Goal: Task Accomplishment & Management: Use online tool/utility

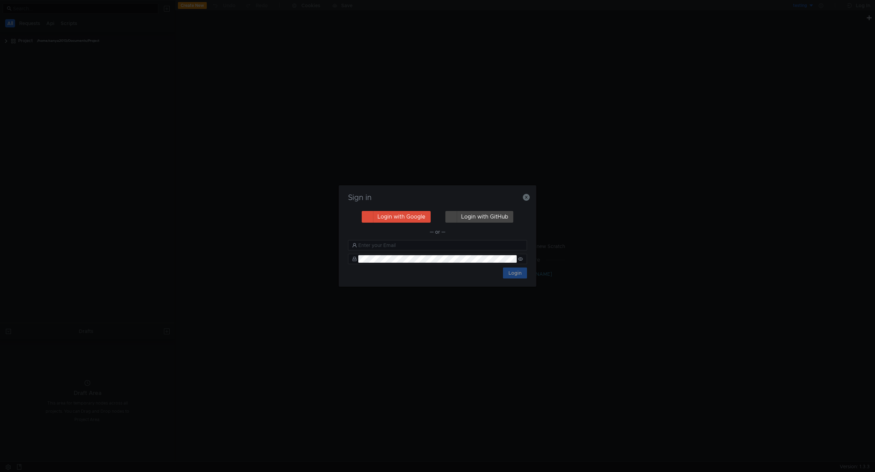
click at [525, 202] on h3 "Sign in" at bounding box center [437, 198] width 181 height 8
click at [528, 197] on icon "button" at bounding box center [526, 197] width 7 height 7
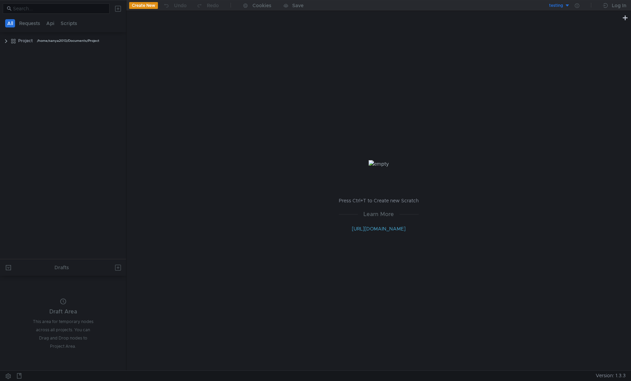
click at [566, 4] on button "testing" at bounding box center [547, 5] width 48 height 11
click at [542, 31] on li "prestable" at bounding box center [547, 30] width 48 height 11
click at [577, 3] on icon at bounding box center [577, 5] width 4 height 4
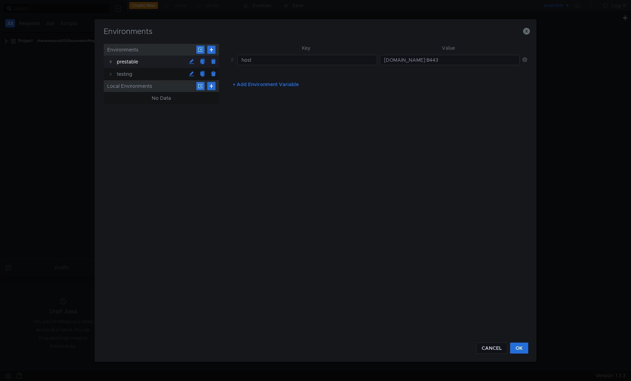
click at [143, 63] on div "prestable" at bounding box center [151, 62] width 69 height 12
click at [124, 64] on div "prestable" at bounding box center [151, 62] width 69 height 12
click at [473, 61] on input "intapi-manual.deploy.dsp.yandex.net:8443" at bounding box center [450, 60] width 140 height 10
click at [495, 62] on input "intapi-manual.deploy.dsp.yandex.net:8443" at bounding box center [450, 60] width 140 height 10
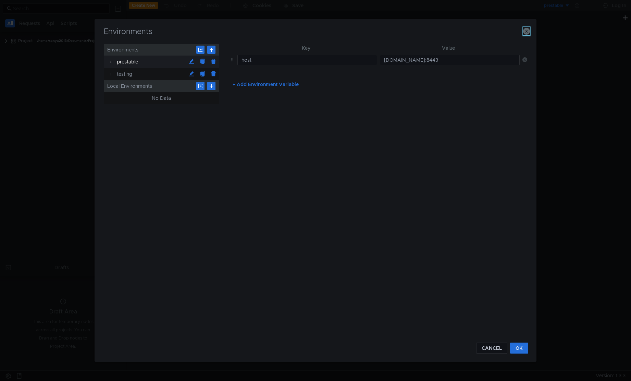
click at [529, 31] on icon "button" at bounding box center [526, 31] width 7 height 7
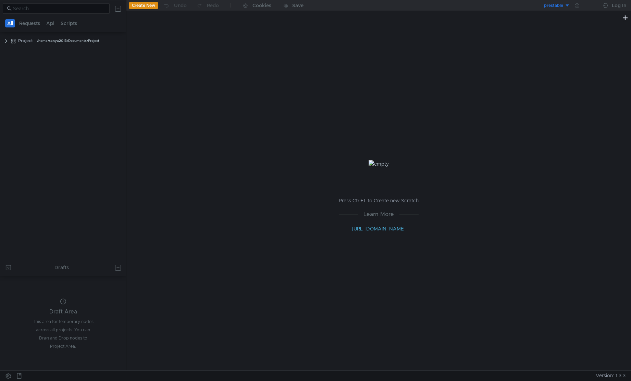
click at [558, 7] on div "prestable" at bounding box center [553, 5] width 19 height 7
click at [537, 45] on li "testing" at bounding box center [547, 41] width 48 height 11
click at [14, 41] on clr-icon at bounding box center [13, 40] width 5 height 5
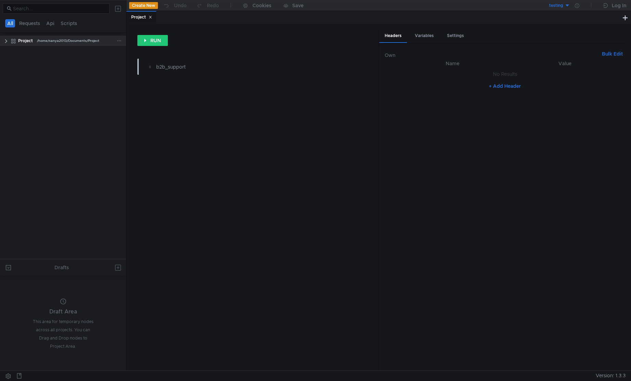
click at [9, 40] on div "Project /home/sanya2013/Documents/Project" at bounding box center [67, 41] width 117 height 10
click at [5, 44] on clr-icon at bounding box center [5, 40] width 5 height 5
click at [10, 53] on clr-icon at bounding box center [9, 51] width 5 height 5
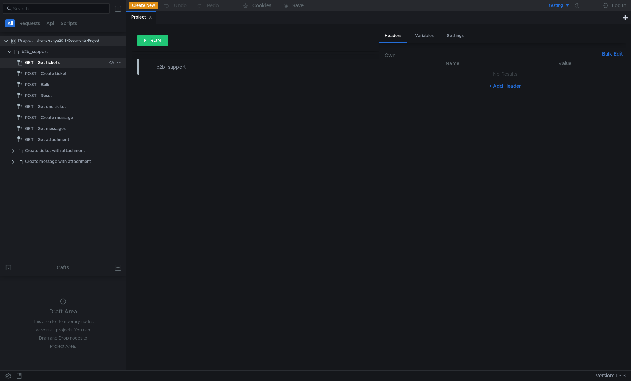
click at [31, 62] on span "GET" at bounding box center [29, 63] width 9 height 10
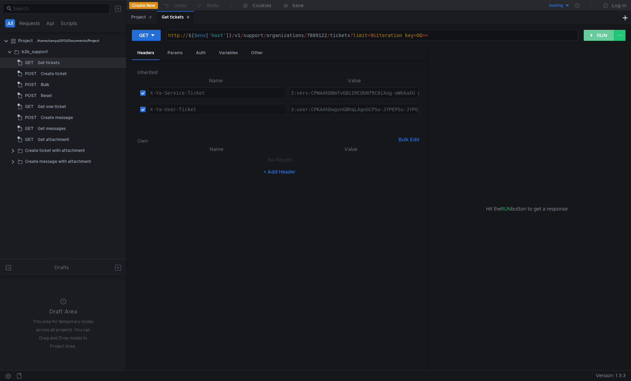
click at [587, 38] on button "RUN" at bounding box center [599, 35] width 31 height 11
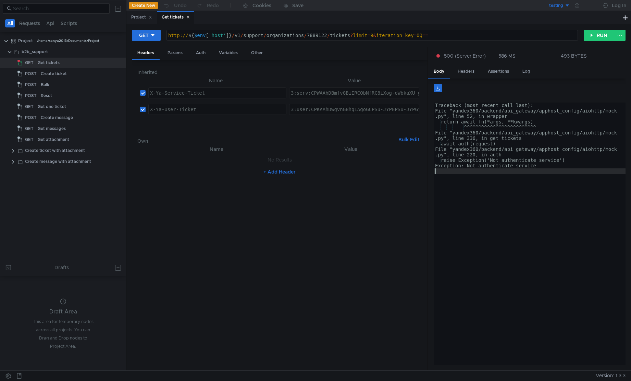
click at [507, 181] on div "Traceback (most recent call last): File "yandex360/backend/api_gateway/apphost_…" at bounding box center [530, 237] width 192 height 271
click at [38, 63] on div "Get tickets" at bounding box center [49, 63] width 22 height 10
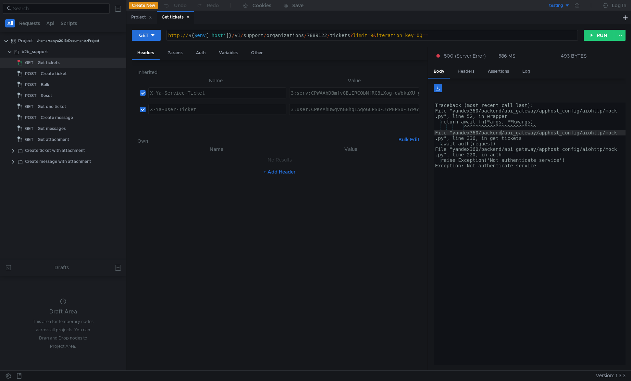
drag, startPoint x: 501, startPoint y: 133, endPoint x: 507, endPoint y: 125, distance: 10.0
click at [500, 133] on div "Traceback (most recent call last): File "yandex360/backend/api_gateway/apphost_…" at bounding box center [530, 238] width 192 height 273
click at [181, 70] on h6 "Inherited" at bounding box center [279, 72] width 284 height 8
click at [178, 58] on div "Params" at bounding box center [175, 53] width 26 height 13
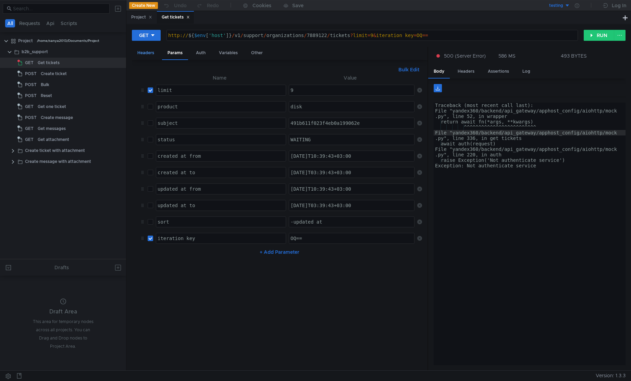
click at [152, 55] on div "Headers" at bounding box center [146, 53] width 28 height 13
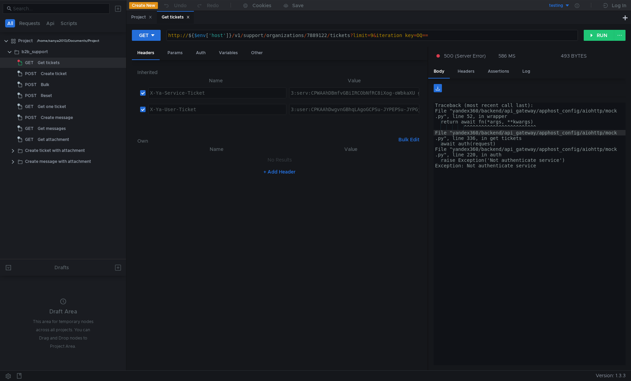
click at [173, 128] on nz-table "Name Value X-Ya-Service-Ticket הההההההההההההההההההההההההההההההההההההההההההההההה…" at bounding box center [279, 102] width 284 height 52
click at [145, 140] on h6 "Own" at bounding box center [266, 141] width 258 height 8
click at [179, 56] on div "Params" at bounding box center [175, 53] width 26 height 13
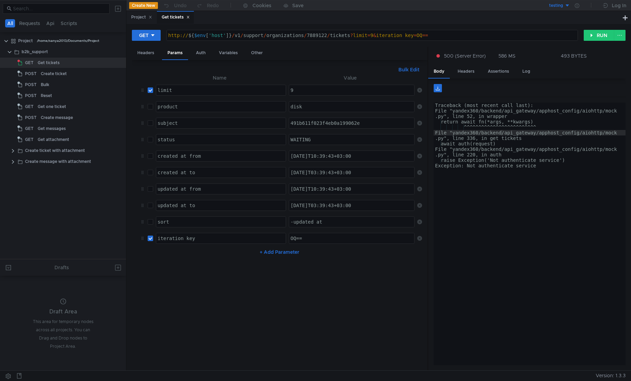
click at [486, 129] on div "Traceback (most recent call last): File "yandex360/backend/api_gateway/apphost_…" at bounding box center [530, 238] width 192 height 273
drag, startPoint x: 495, startPoint y: 145, endPoint x: 513, endPoint y: 161, distance: 24.3
click at [494, 145] on div "Traceback (most recent call last): File "yandex360/backend/api_gateway/apphost_…" at bounding box center [530, 238] width 192 height 273
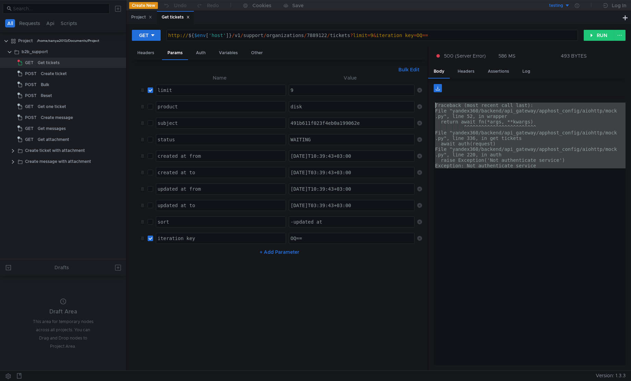
drag, startPoint x: 571, startPoint y: 186, endPoint x: 430, endPoint y: 107, distance: 161.6
click at [430, 107] on div "await auth(request) Traceback (most recent call last): File "yandex360/backend/…" at bounding box center [526, 224] width 197 height 292
type textarea "Traceback (most recent call last): File "yandex360/backend/api_gateway/apphost_…"
click at [51, 62] on div "Get tickets" at bounding box center [49, 63] width 22 height 10
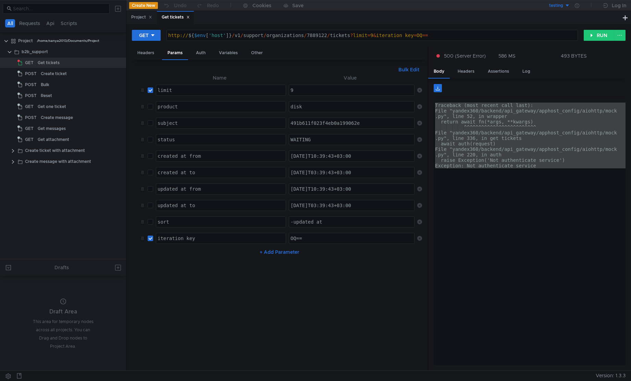
click at [153, 93] on input "checkbox" at bounding box center [150, 89] width 5 height 5
checkbox input "false"
click at [152, 239] on input "checkbox" at bounding box center [150, 237] width 5 height 5
checkbox input "false"
click at [38, 52] on div "b2b_support" at bounding box center [35, 52] width 26 height 10
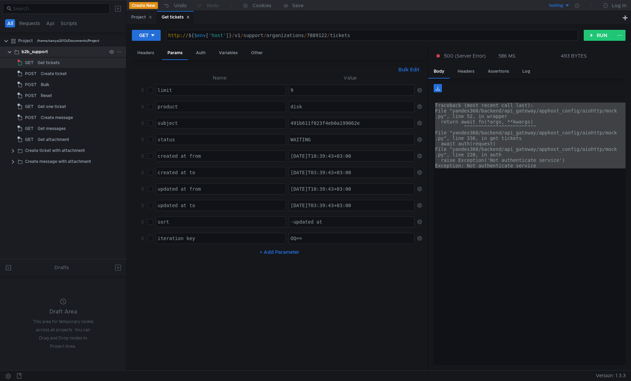
click at [38, 52] on div "b2b_support" at bounding box center [35, 52] width 26 height 10
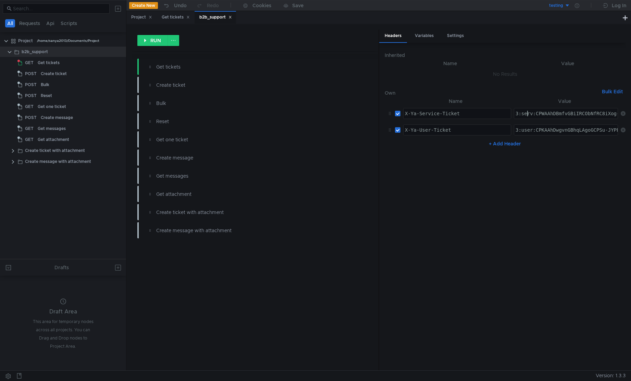
paste textarea "uAAhC-1YDHBiIRCObNfRC8iXog-oWbkaXU_gE:MPmhDwNhjFGljcJ2drETz_C5yX9i5MXur5Re_jzNZ…"
type textarea "3:serv:CPuAAhC-1YDHBiIRCObNfRC8iXog-oWbkaXU_gE:MPmhDwNhjFGljcJ2drETz_C5yX9i5MXu…"
click at [554, 170] on nz-table "Name Value X-Ya-Service-Ticket הההההההההההההההההההההההההההההההההההההההההההההההה…" at bounding box center [505, 230] width 241 height 267
click at [40, 54] on div "b2b_support" at bounding box center [35, 52] width 26 height 10
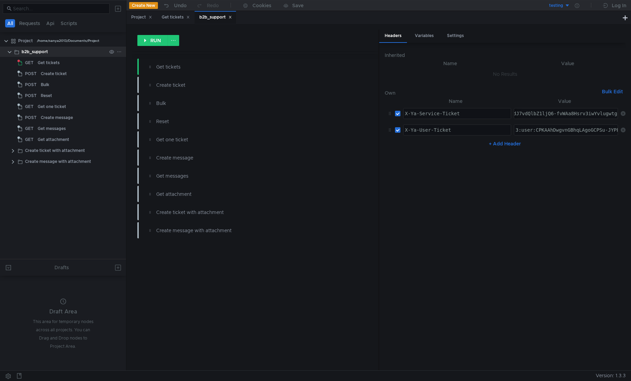
click at [40, 54] on div "b2b_support" at bounding box center [35, 52] width 26 height 10
type textarea "3:user:CPKAAhDwgvnGBhqLAgoGCPSu-JYPEPSu-JYPGjBjbG91ZF9hcGkucHNiaWxsaW5nOnBhcnRu…"
click at [523, 115] on div "3:serv:CPuAAhC-1YDHBiIRCObNfRC8iXog-oWbkaXU_gE:MPmhDwNhjFGljcJ2drETz_C5yX9i5MXu…" at bounding box center [55, 119] width 1126 height 16
click at [32, 62] on span "GET" at bounding box center [29, 63] width 9 height 10
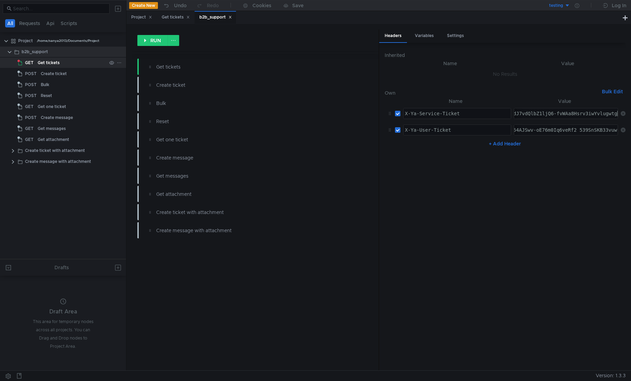
click at [32, 62] on span "GET" at bounding box center [29, 63] width 9 height 10
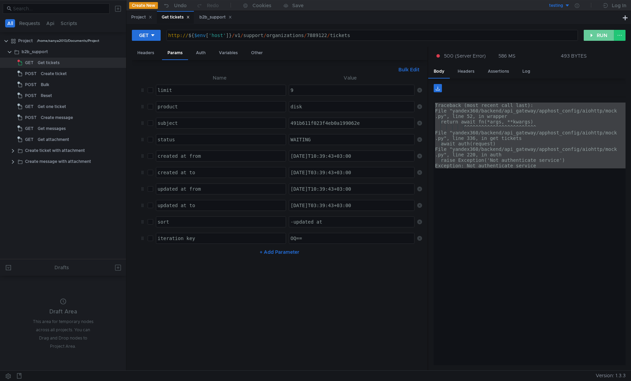
click at [594, 39] on button "RUN" at bounding box center [599, 35] width 31 height 11
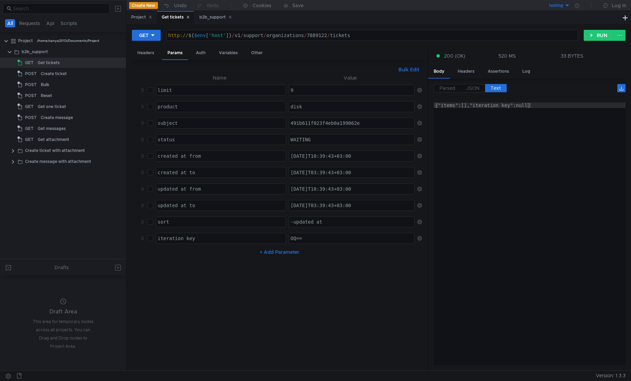
type textarea "{"items":[],"iteration_key":null}"
click at [518, 153] on div "{"items":[],"iteration_key":null}" at bounding box center [530, 238] width 192 height 273
click at [53, 79] on div at bounding box center [63, 79] width 126 height 1
click at [53, 77] on div "Create ticket" at bounding box center [54, 74] width 26 height 10
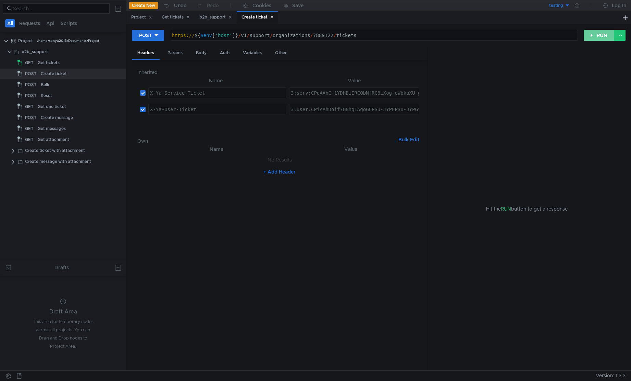
click at [591, 38] on button "RUN" at bounding box center [599, 35] width 31 height 11
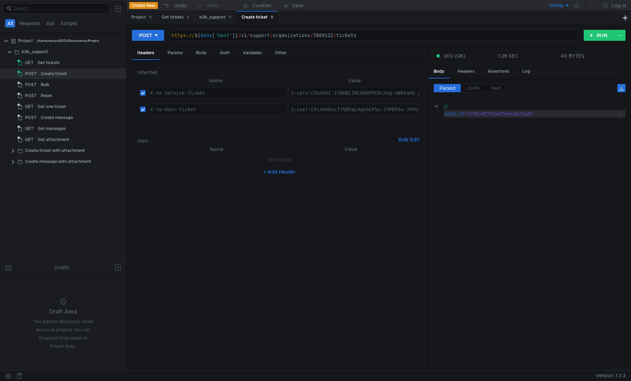
click at [514, 115] on div ""073fc4ff372a4f5e9cab37a9"" at bounding box center [541, 114] width 152 height 8
click at [57, 64] on div "Get tickets" at bounding box center [49, 63] width 22 height 10
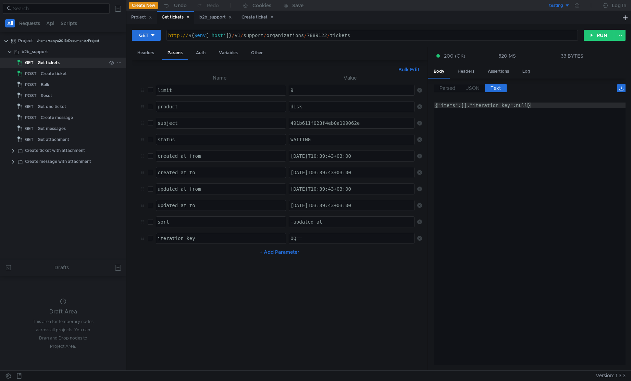
click at [57, 64] on div "Get tickets" at bounding box center [49, 63] width 22 height 10
click at [594, 38] on button "RUN" at bounding box center [599, 35] width 31 height 11
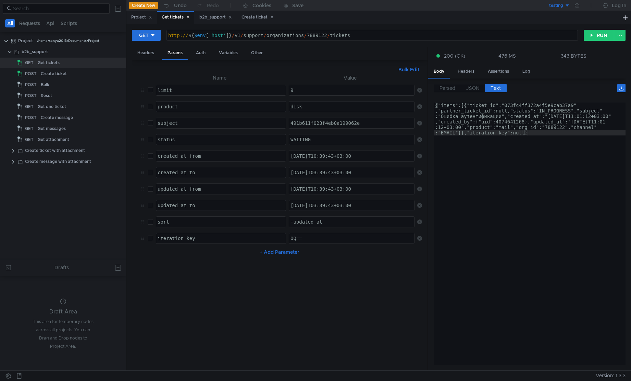
type textarea "{"items":[{"ticket_id":"073fc4ff372a4f5e9cab37a9","partner_ticket_id":null,"sta…"
click at [516, 103] on div "{"items":[{"ticket_id":"073fc4ff372a4f5e9cab37a9" ,"partner_ticket_id":null,"st…" at bounding box center [530, 266] width 192 height 328
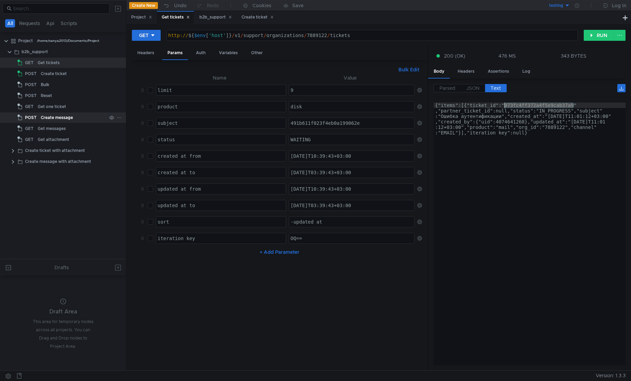
click at [49, 118] on div "Create message" at bounding box center [57, 117] width 32 height 10
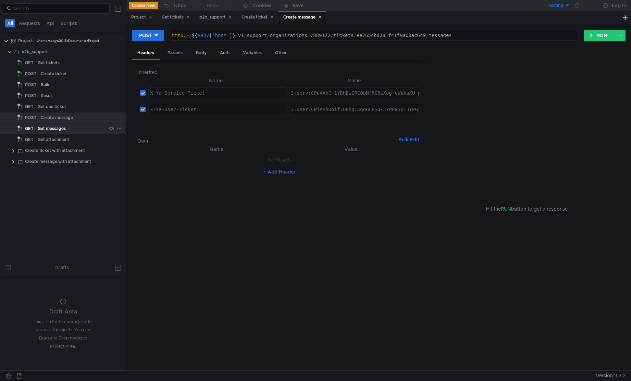
click at [50, 128] on div "Get messages" at bounding box center [52, 128] width 28 height 10
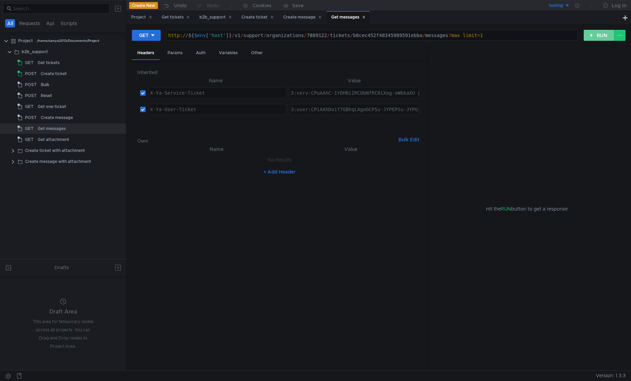
click at [603, 33] on button "RUN" at bounding box center [599, 35] width 31 height 11
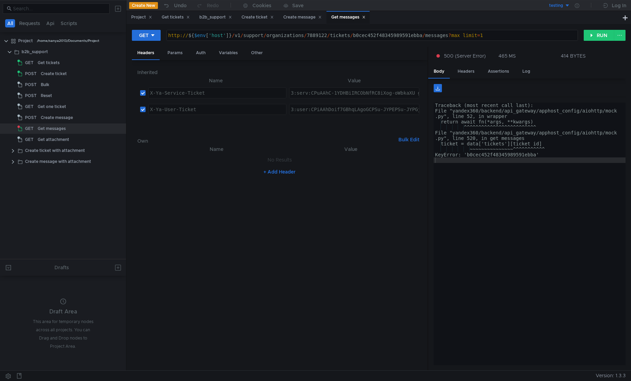
click at [389, 33] on div "http:// ${ $env [ 'host' ] } / v1 / support / organizations / 7889122 / tickets…" at bounding box center [372, 41] width 411 height 16
paste textarea "073fc4ff372a4f5e9cab37a9"
type textarea "http://${$env['host']}/v1/support/organizations/7889122/tickets/073fc4ff372a4f5…"
click at [588, 39] on button "RUN" at bounding box center [599, 35] width 31 height 11
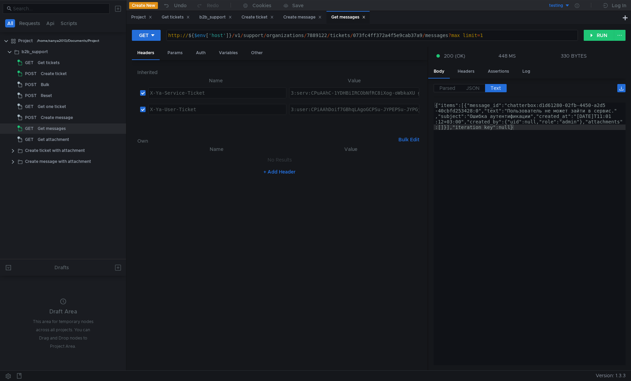
type textarea "{"items":[{"message_id":"chatterbox:d1d61280-02fb-4450-a2d5-40cbfd253428:0","te…"
click at [534, 173] on div "{"items":[{"message_id":"chatterbox:d1d61280-02fb-4450-a2d5 -40cbfd253428:0","t…" at bounding box center [530, 260] width 192 height 317
click at [534, 180] on div "{"items":[{"message_id":"chatterbox:d1d61280-02fb-4450-a2d5 -40cbfd253428:0","t…" at bounding box center [530, 260] width 192 height 317
click at [473, 88] on span "JSON" at bounding box center [472, 88] width 13 height 6
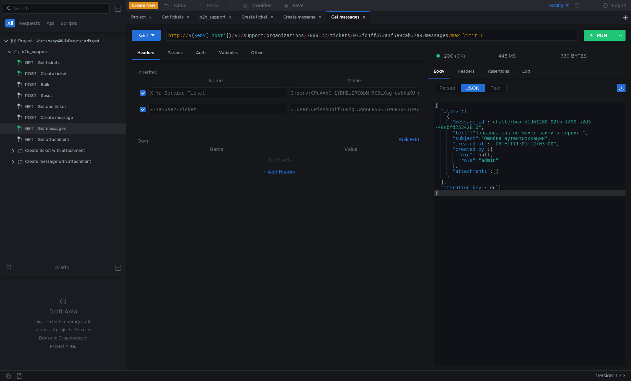
type textarea "}"
click at [523, 204] on div "{ "items" : [ { "message_id" : "chatterbox:d1d61280-02fb-4450-a2d5 -40cbfd25342…" at bounding box center [530, 237] width 192 height 271
click at [539, 247] on div "{ "items" : [ { "message_id" : "chatterbox:d1d61280-02fb-4450-a2d5 -40cbfd25342…" at bounding box center [530, 238] width 192 height 273
click at [47, 87] on div "Bulk" at bounding box center [45, 85] width 9 height 10
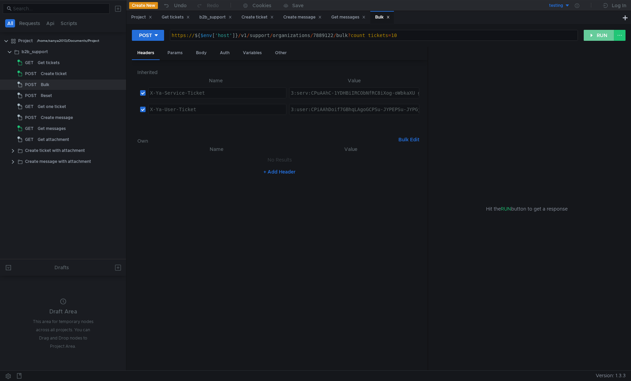
click at [594, 39] on button "RUN" at bounding box center [599, 35] width 31 height 11
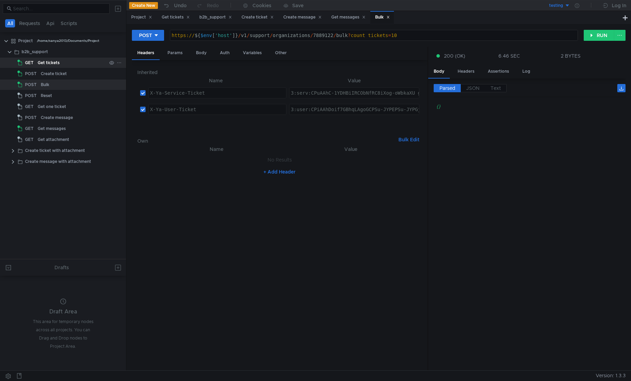
click at [58, 64] on div "Get tickets" at bounding box center [49, 63] width 22 height 10
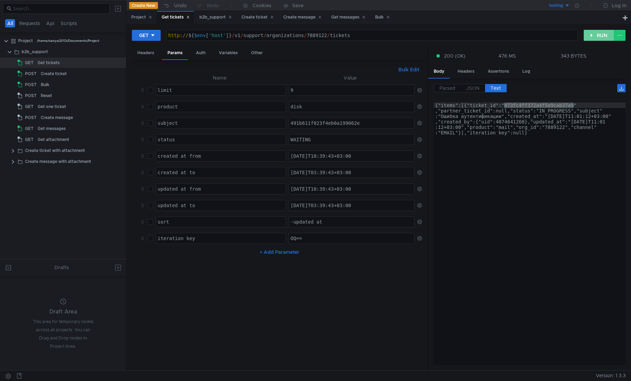
click at [601, 33] on button "RUN" at bounding box center [599, 35] width 31 height 11
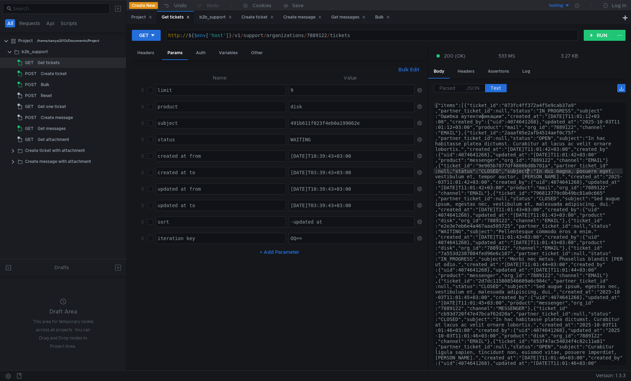
click at [55, 133] on div "Get messages" at bounding box center [52, 128] width 28 height 10
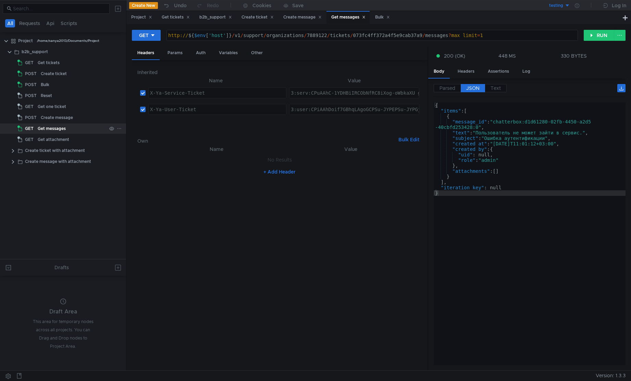
click at [55, 133] on div "Get messages" at bounding box center [52, 128] width 28 height 10
click at [389, 33] on div "http:// ${ $env [ 'host' ] } / v1 / support / organizations / 7889122 / tickets…" at bounding box center [372, 41] width 411 height 16
paste textarea "9e905b7877df4800bd8b781a"
type textarea "http://${$env['host']}/v1/support/organizations/7889122/tickets/9e905b7877df480…"
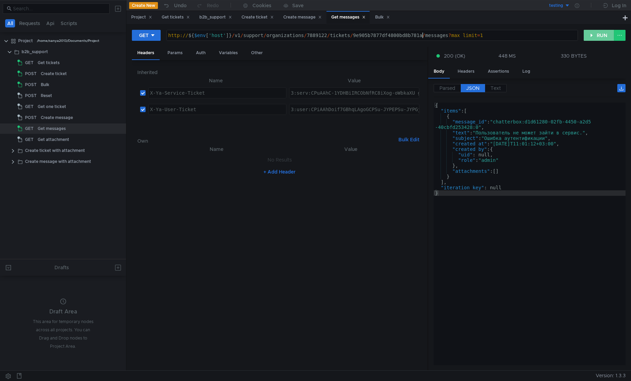
click at [599, 41] on button "RUN" at bounding box center [599, 35] width 31 height 11
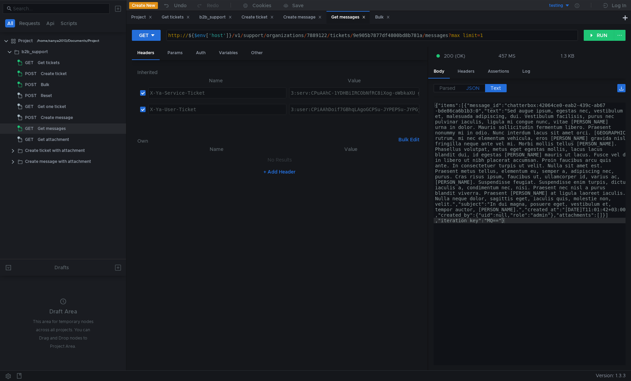
click at [471, 87] on span "JSON" at bounding box center [472, 88] width 13 height 6
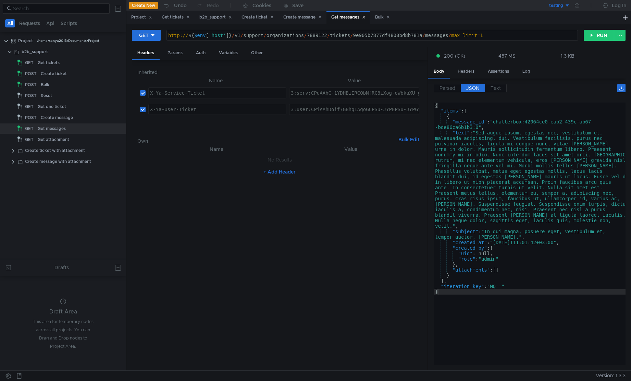
click at [525, 222] on div "{ "items" : [ { "message_id" : "chatterbox:42064ce0-eab2-439c-ab67 -bde86ca6b1b…" at bounding box center [530, 238] width 192 height 273
click at [479, 211] on div "{ "items" : [ { "message_id" : "chatterbox:42064ce0-eab2-439c-ab67 -bde86ca6b1b…" at bounding box center [530, 238] width 192 height 273
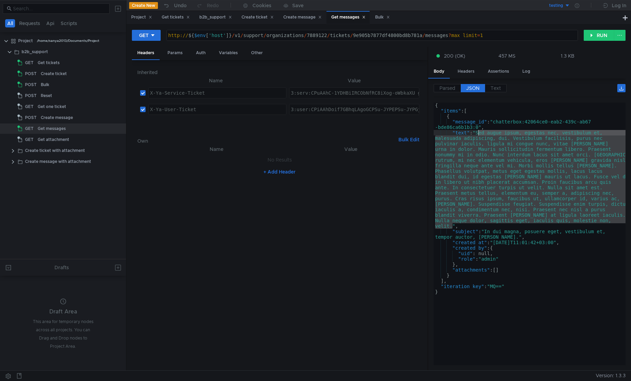
drag, startPoint x: 453, startPoint y: 227, endPoint x: 479, endPoint y: 134, distance: 96.2
click at [479, 134] on div "{ "items" : [ { "message_id" : "chatterbox:42064ce0-eab2-439c-ab67 -bde86ca6b1b…" at bounding box center [530, 238] width 192 height 273
click at [479, 134] on div "{ "items" : [ { "message_id" : "chatterbox:42064ce0-eab2-439c-ab67 -bde86ca6b1b…" at bounding box center [530, 233] width 192 height 263
type textarea ""text": "Sed augue ipsum, egestas nec, vestibulum et, malesuada adipiscing, dui…"
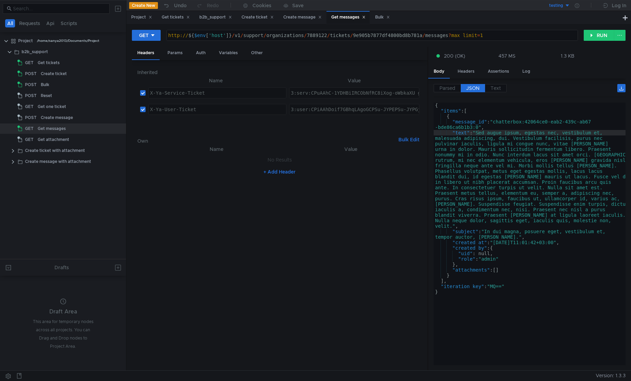
click at [313, 38] on div "http:// ${ $env [ 'host' ] } / v1 / support / organizations / 7889122 / tickets…" at bounding box center [372, 41] width 411 height 16
paste textarea "112983"
click at [385, 33] on div "http:// ${ $env [ 'host' ] } / v1 / support / organizations / 112983 / tickets …" at bounding box center [372, 41] width 411 height 16
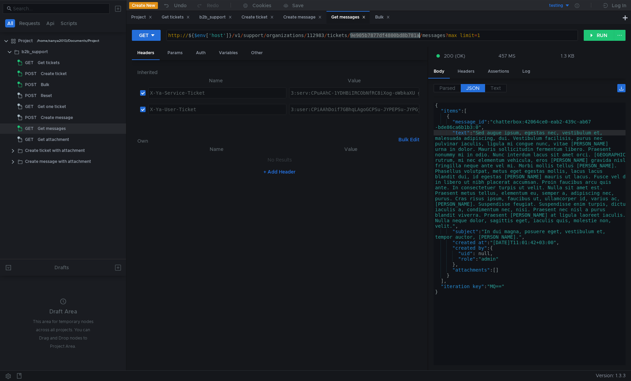
paste textarea "51ce21522e824ecdbc82a5d7"
type textarea "http://${$env['host']}/v1/support/organizations/112983/tickets/51ce21522e824ecd…"
click at [597, 36] on button "RUN" at bounding box center [599, 35] width 31 height 11
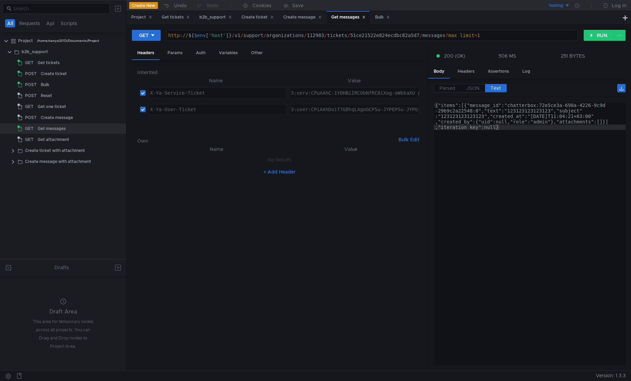
type textarea "{"items":[{"message_id":"chatterbox:72e5ce3a-698a-4226-9c9d-29b9c2a22548:0","te…"
click at [515, 130] on div "{"items":[{"message_id":"chatterbox:72e5ce3a-698a-4226-9c9d -29b9c2a22548:0","t…" at bounding box center [530, 260] width 192 height 317
click at [475, 87] on span "JSON" at bounding box center [472, 88] width 13 height 6
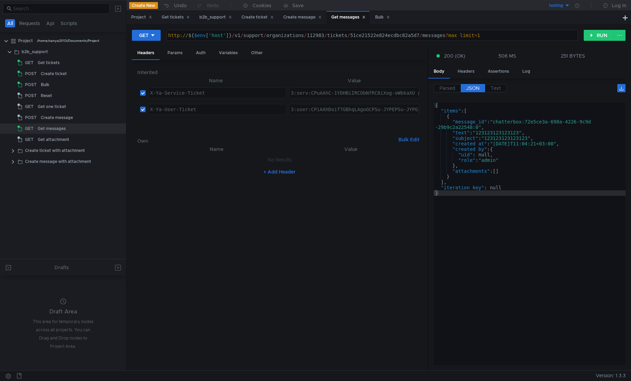
click at [481, 196] on div "{ "items" : [ { "message_id" : "chatterbox:72e5ce3a-698a-4226-9c9d -29b9c2a2254…" at bounding box center [530, 238] width 192 height 273
click at [490, 208] on div "{ "items" : [ { "message_id" : "chatterbox:72e5ce3a-698a-4226-9c9d -29b9c2a2254…" at bounding box center [530, 238] width 192 height 273
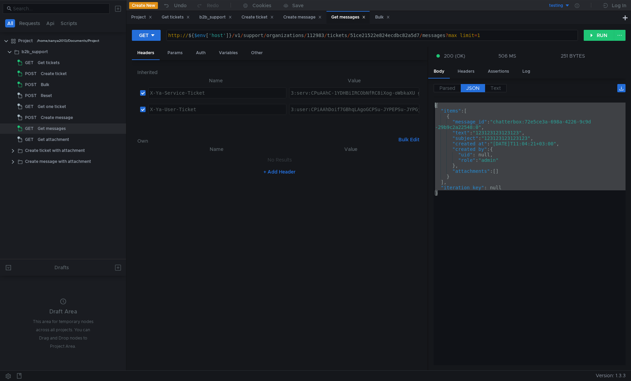
drag, startPoint x: 518, startPoint y: 232, endPoint x: 430, endPoint y: 88, distance: 168.4
click at [430, 88] on div "Parsed JSON Text {} items [] 0 {} message_id : "chatterbox:72e5ce3a-698a-4226-9…" at bounding box center [526, 224] width 197 height 292
click at [461, 155] on div "{ "items" : [ { "message_id" : "chatterbox:72e5ce3a-698a-4226-9c9d -29b9c2a2254…" at bounding box center [530, 233] width 192 height 263
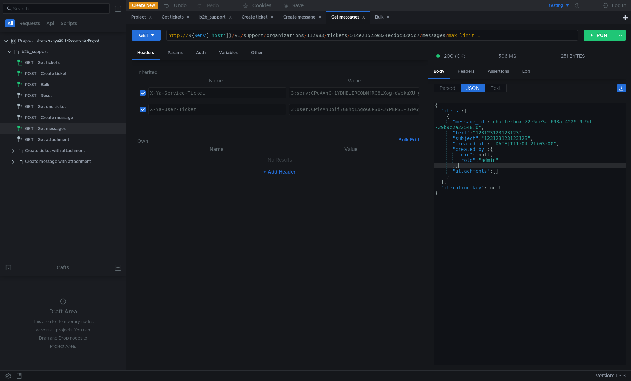
click at [480, 168] on div "{ "items" : [ { "message_id" : "chatterbox:72e5ce3a-698a-4226-9c9d -29b9c2a2254…" at bounding box center [530, 238] width 192 height 273
click at [482, 156] on div "{ "items" : [ { "message_id" : "chatterbox:72e5ce3a-698a-4226-9c9d -29b9c2a2254…" at bounding box center [530, 238] width 192 height 273
click at [485, 174] on div "{ "items" : [ { "message_id" : "chatterbox:72e5ce3a-698a-4226-9c9d -29b9c2a2254…" at bounding box center [530, 238] width 192 height 273
click at [506, 197] on div "{ "items" : [ { "message_id" : "chatterbox:72e5ce3a-698a-4226-9c9d -29b9c2a2254…" at bounding box center [530, 238] width 192 height 273
type textarea "}"
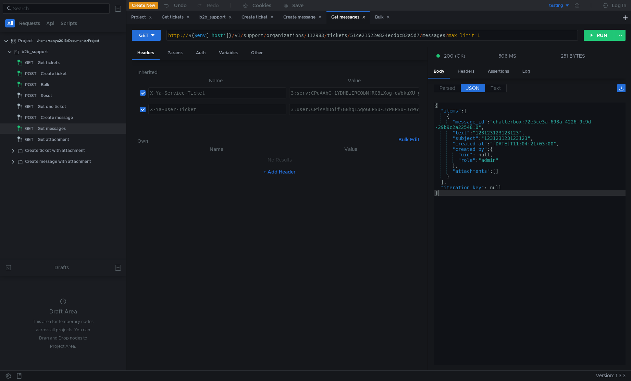
click at [332, 222] on nz-table "Name Value No Results + Add Header" at bounding box center [279, 255] width 284 height 220
click at [50, 66] on div "Get tickets" at bounding box center [49, 63] width 22 height 10
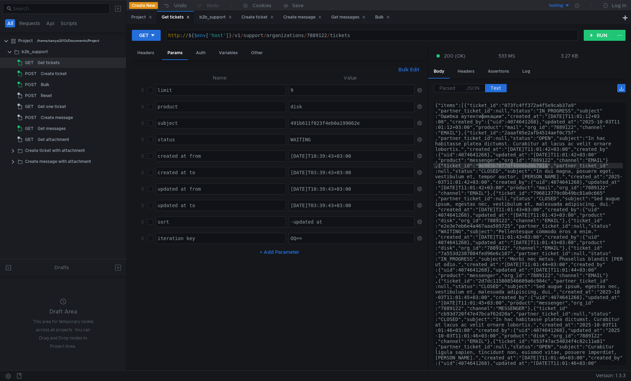
type textarea "http://${$env['host']}/v1/support/organizations/7889122/tickets"
click at [318, 34] on div "http:// ${ $env [ 'host' ] } / v1 / support / organizations / 7889122 / tickets" at bounding box center [372, 41] width 411 height 16
click at [50, 133] on div "Get messages" at bounding box center [52, 128] width 28 height 10
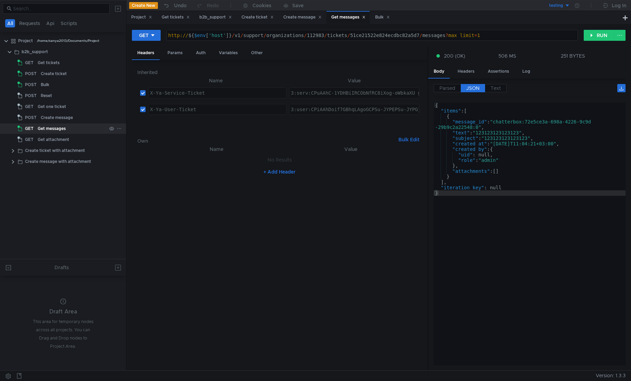
click at [50, 133] on div "Get messages" at bounding box center [52, 128] width 28 height 10
click at [321, 35] on div "http:// ${ $env [ 'host' ] } / v1 / support / organizations / 112983 / tickets …" at bounding box center [372, 41] width 411 height 16
paste textarea "7889122"
type textarea "http://${$env['host']}/v1/support/organizations/7889122/tickets/51ce21522e824ec…"
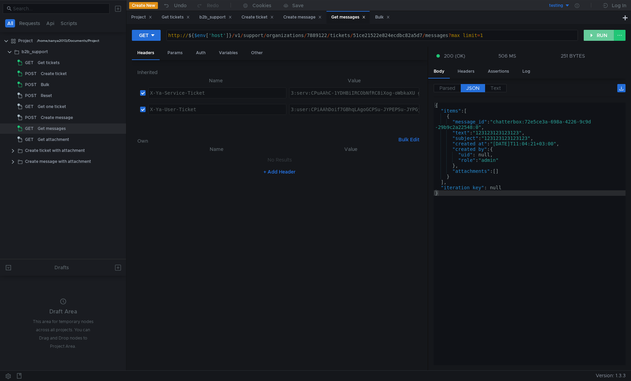
click at [604, 39] on button "RUN" at bounding box center [599, 35] width 31 height 11
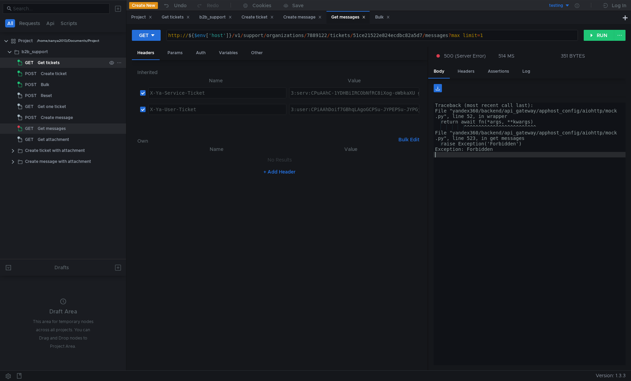
click at [46, 63] on div "Get tickets" at bounding box center [49, 63] width 22 height 10
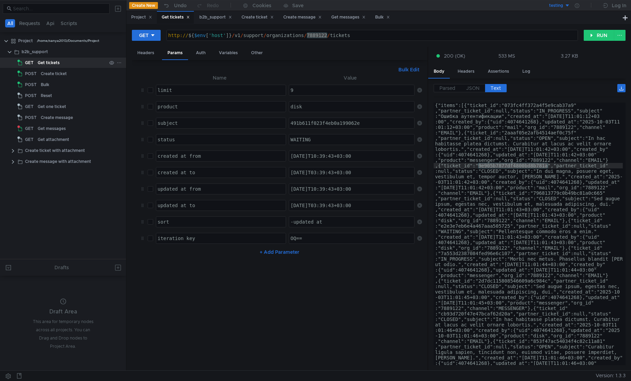
click at [46, 63] on div "Get tickets" at bounding box center [49, 63] width 22 height 10
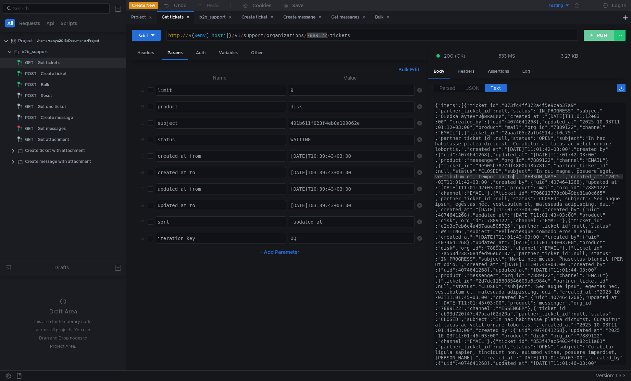
click at [594, 34] on button "RUN" at bounding box center [599, 35] width 31 height 11
click at [469, 88] on span "JSON" at bounding box center [472, 88] width 13 height 6
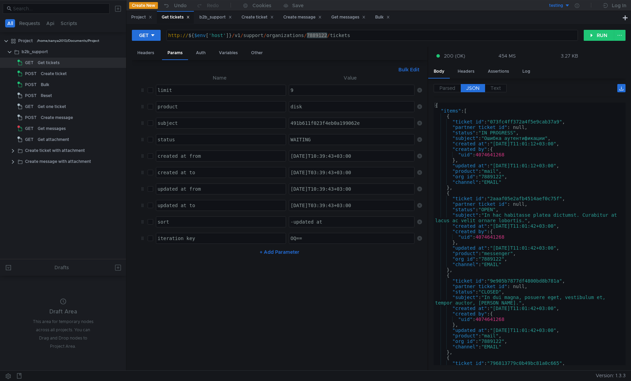
click at [321, 37] on div "http:// ${ $env [ 'host' ] } / v1 / support / organizations / 7889122 / tickets" at bounding box center [372, 35] width 411 height 10
click at [321, 37] on div "http:// ${ $env [ 'host' ] } / v1 / support / organizations / 7889122 / tickets" at bounding box center [372, 41] width 411 height 16
click at [315, 70] on div "Bulk Edit" at bounding box center [279, 69] width 284 height 8
click at [315, 75] on th "Value" at bounding box center [350, 78] width 128 height 8
click at [319, 36] on div "http:// ${ $env [ 'host' ] } / v1 / support / organizations / 7889122 / tickets" at bounding box center [372, 35] width 411 height 10
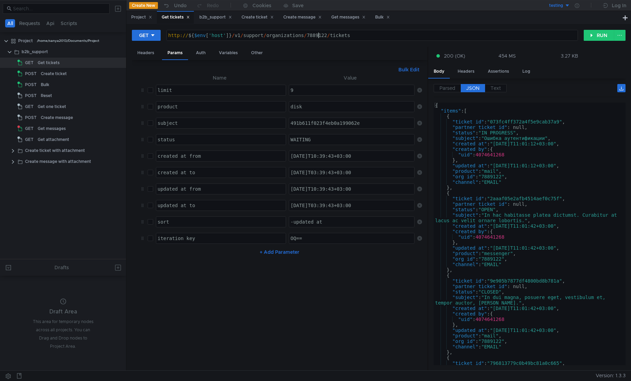
click at [319, 36] on div "http:// ${ $env [ 'host' ] } / v1 / support / organizations / 7889122 / tickets" at bounding box center [372, 41] width 411 height 16
click at [342, 36] on div "http:// ${ $env [ 'host' ] } / v1 / support / organizations / 7889122 / tickets" at bounding box center [372, 41] width 411 height 16
click at [335, 57] on div "Headers Params Auth Variables Other" at bounding box center [279, 53] width 295 height 13
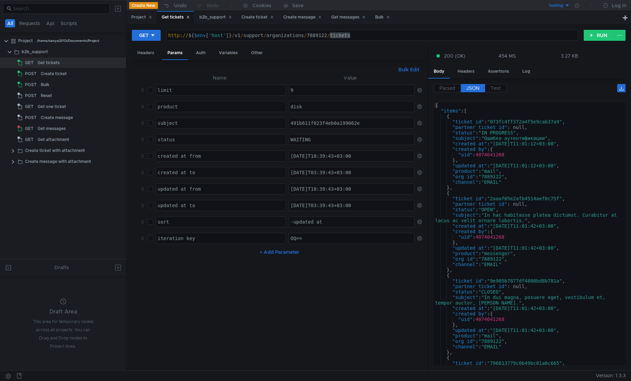
click at [335, 57] on div "Headers Params Auth Variables Other" at bounding box center [279, 53] width 295 height 13
click at [332, 70] on div "Bulk Edit" at bounding box center [279, 69] width 284 height 8
click at [338, 36] on div "http:// ${ $env [ 'host' ] } / v1 / support / organizations / 7889122 / tickets" at bounding box center [372, 35] width 411 height 10
click at [331, 36] on div "http:// ${ $env [ 'host' ] } / v1 / support / organizations / 7889122 / tickets" at bounding box center [372, 41] width 411 height 16
click at [563, 4] on button "testing" at bounding box center [547, 5] width 48 height 11
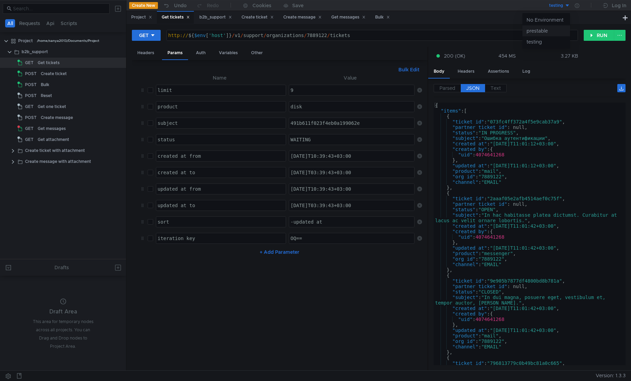
click at [546, 30] on li "prestable" at bounding box center [547, 30] width 48 height 11
click at [580, 6] on div at bounding box center [577, 5] width 14 height 11
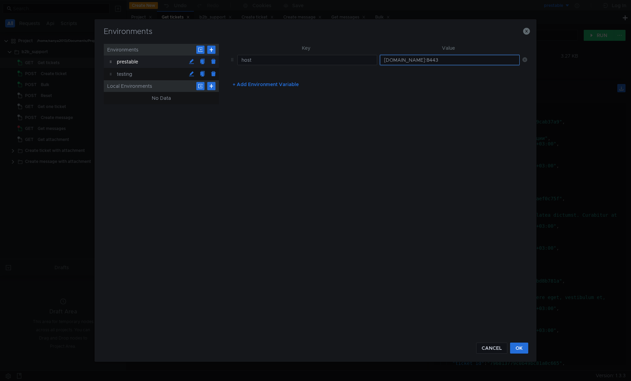
click at [442, 57] on input "intapi-manual.deploy.dsp.yandex.net:8443" at bounding box center [450, 60] width 140 height 10
paste input "root@api.disk-api-prestable-disk-qa-api-63.sas.yp-c.yandex.net:/root"
type input "api.disk-api-prestable-disk-qa-api-63.sas.yp-c.yandex.net:8080"
click at [516, 350] on button "OK" at bounding box center [519, 347] width 18 height 11
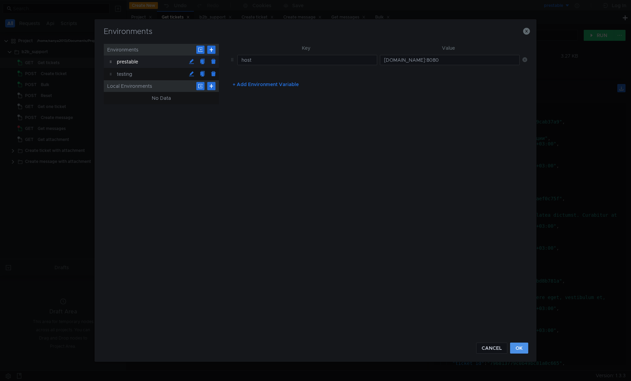
scroll to position [0, 0]
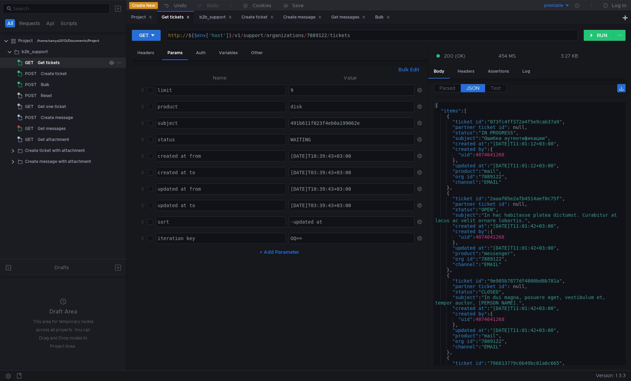
click at [47, 66] on div "Get tickets" at bounding box center [49, 63] width 22 height 10
click at [596, 38] on button "RUN" at bounding box center [599, 35] width 31 height 11
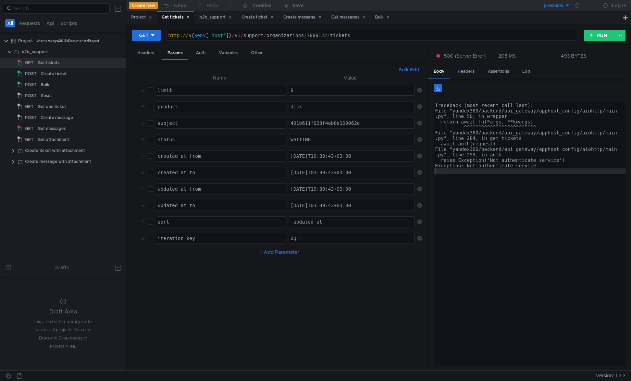
click at [553, 178] on div "Traceback (most recent call last): File "yandex360/backend/api_gateway/apphost_…" at bounding box center [530, 237] width 192 height 271
click at [39, 51] on div "b2b_support" at bounding box center [35, 52] width 26 height 10
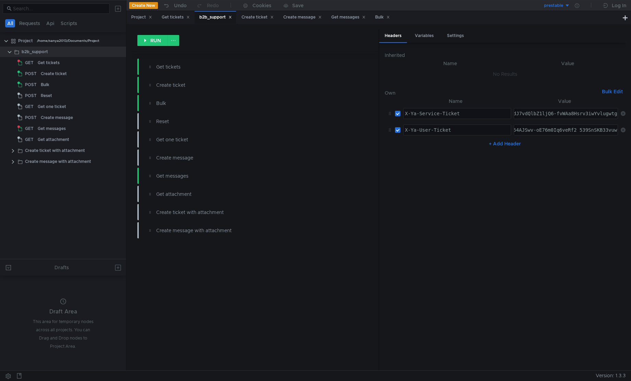
click at [559, 119] on div "3:serv:CPuAAhC-1YDHBiIRCObNfRC8iXog-oWbkaXU_gE:MPmhDwNhjFGljcJ2drETz_C5yX9i5MXu…" at bounding box center [566, 113] width 104 height 11
click at [544, 114] on div "3:serv:CPuAAhC-1YDHBiIRCObNfRC8iXog-oWbkaXU_gE:MPmhDwNhjFGljcJ2drETz_C5yX9i5MXu…" at bounding box center [55, 119] width 1126 height 16
paste textarea "DG2oDHBiIQCObNfRCEASD6hZuRpdT-AQ:IzODABKV2sxdymlu_y09LcimgA8PUMUVmz68emAbCsAw_b…"
type textarea "3:serv:CPuAAhDG2oDHBiIQCObNfRCEASD6hZuRpdT-AQ:IzODABKV2sxdymlu_y09LcimgA8PUMUVm…"
click at [471, 198] on nz-table "Name Value X-Ya-Service-Ticket הההההההההההההההההההההההההההההההההההההההההההההההה…" at bounding box center [505, 230] width 241 height 267
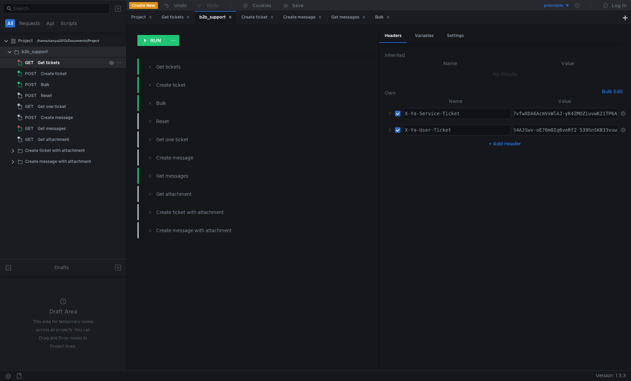
click at [45, 64] on div "Get tickets" at bounding box center [49, 63] width 22 height 10
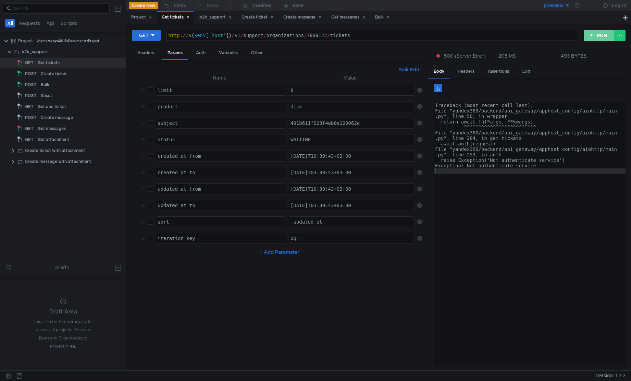
click at [592, 33] on button "RUN" at bounding box center [599, 35] width 31 height 11
click at [515, 200] on div "Traceback (most recent call last): File "yandex360/backend/api_gateway/apphost_…" at bounding box center [530, 238] width 192 height 273
click at [602, 36] on button "RUN" at bounding box center [599, 35] width 31 height 11
click at [603, 20] on div "Project Get tickets b2b_support Create ticket Create message Get messages Bulk" at bounding box center [373, 17] width 495 height 13
click at [57, 66] on div "Get tickets" at bounding box center [49, 63] width 22 height 10
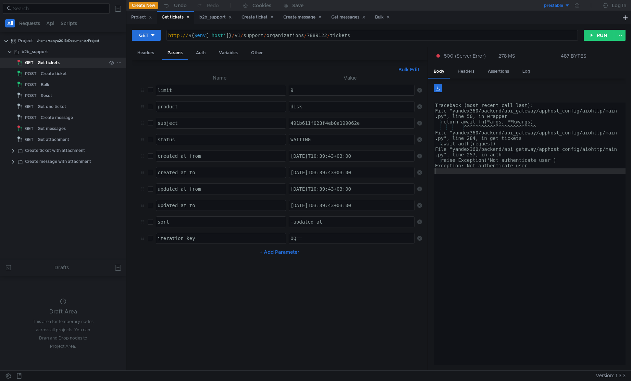
click at [57, 66] on div "Get tickets" at bounding box center [49, 63] width 22 height 10
type textarea "return await fn(*args, **kwargs)"
click at [479, 121] on div "Traceback (most recent call last): File "yandex360/backend/api_gateway/apphost_…" at bounding box center [530, 238] width 192 height 273
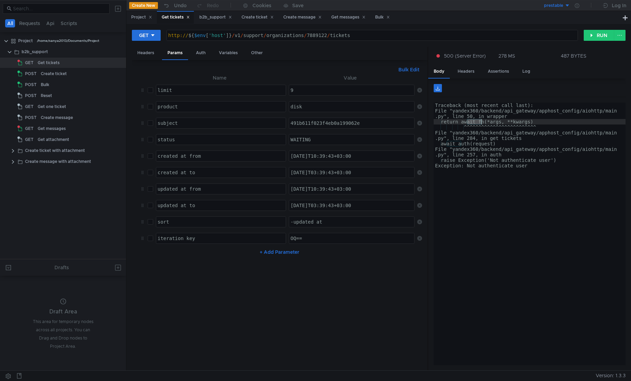
click at [479, 121] on div "Traceback (most recent call last): File "yandex360/backend/api_gateway/apphost_…" at bounding box center [530, 238] width 192 height 273
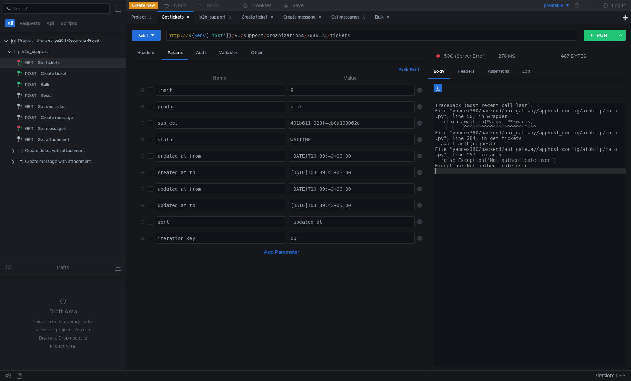
click at [507, 174] on div "Traceback (most recent call last): File "yandex360/backend/api_gateway/apphost_…" at bounding box center [530, 238] width 192 height 273
click at [49, 63] on div "Get tickets" at bounding box center [49, 63] width 22 height 10
click at [154, 57] on div "Headers" at bounding box center [146, 53] width 28 height 13
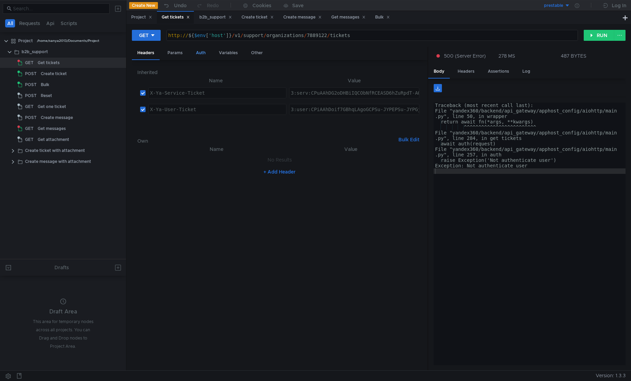
click at [207, 55] on div "Auth" at bounding box center [201, 53] width 21 height 13
click at [185, 55] on div "Params" at bounding box center [175, 53] width 26 height 13
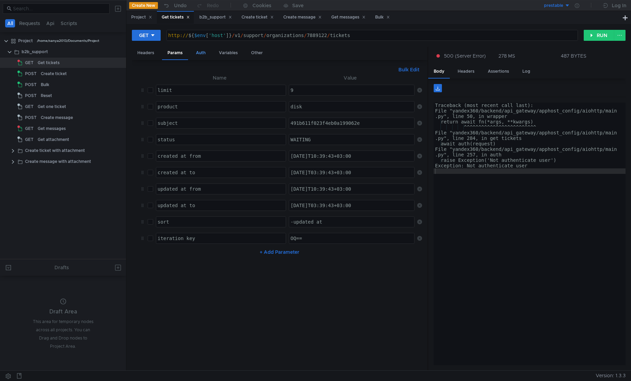
click at [198, 56] on div "Auth" at bounding box center [201, 53] width 21 height 13
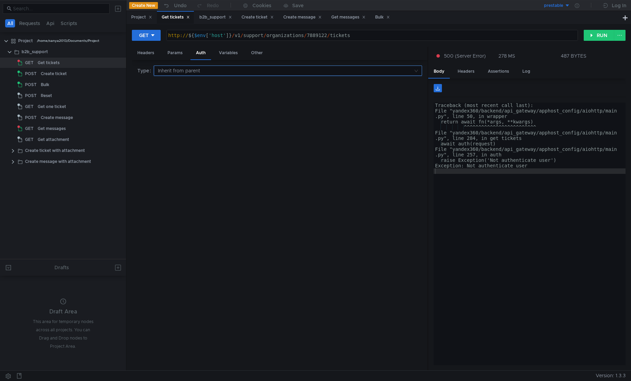
click at [183, 72] on input at bounding box center [285, 71] width 255 height 10
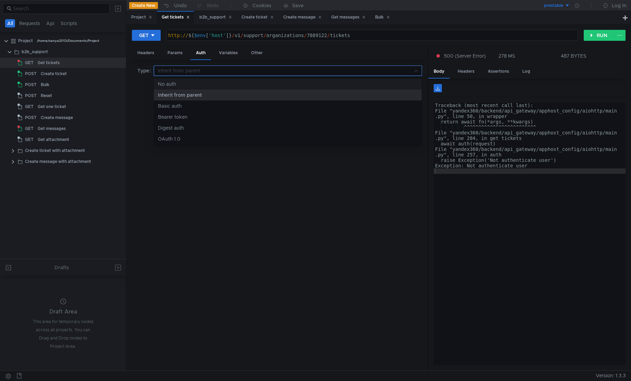
click at [42, 51] on div at bounding box center [315, 190] width 631 height 381
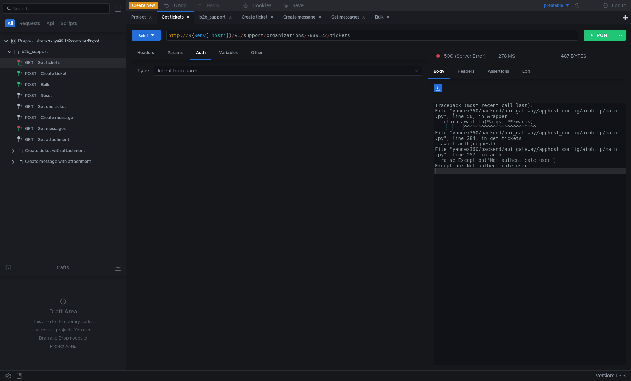
click at [42, 51] on div "b2b_support" at bounding box center [35, 52] width 26 height 10
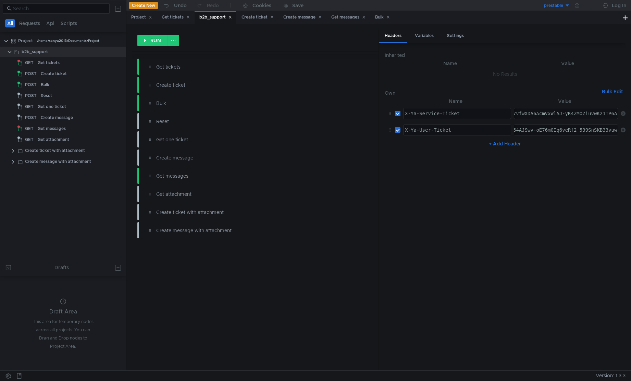
click at [42, 51] on div "b2b_support" at bounding box center [35, 52] width 26 height 10
click at [40, 63] on div "Get tickets" at bounding box center [49, 63] width 22 height 10
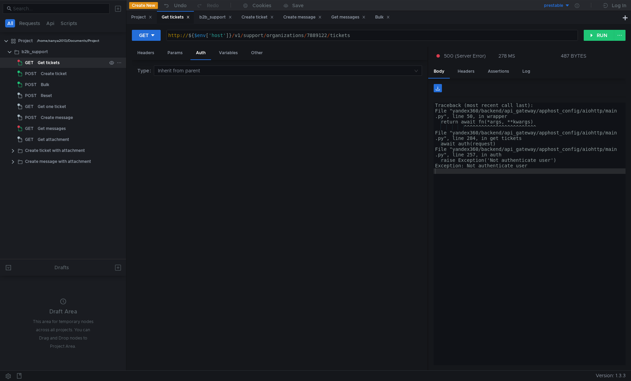
click at [40, 63] on div "Get tickets" at bounding box center [49, 63] width 22 height 10
click at [598, 38] on button "RUN" at bounding box center [599, 35] width 31 height 11
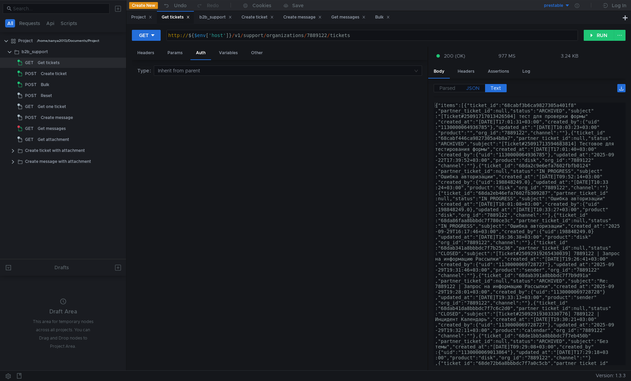
click at [471, 90] on span "JSON" at bounding box center [472, 88] width 13 height 6
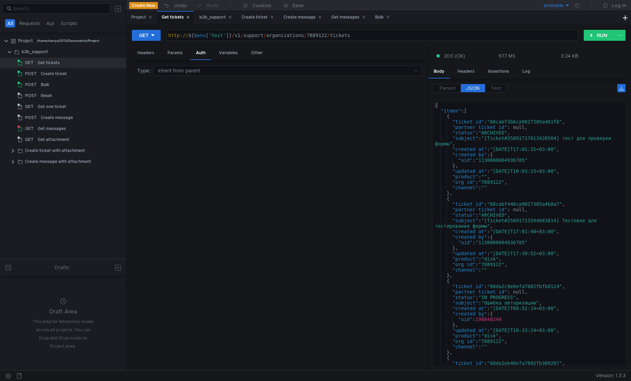
click at [529, 201] on div "{ "items" : [ { "ticket_id" : "68cabf3b6ca9827305a401f8" , "partner_ticket_id" …" at bounding box center [528, 238] width 189 height 273
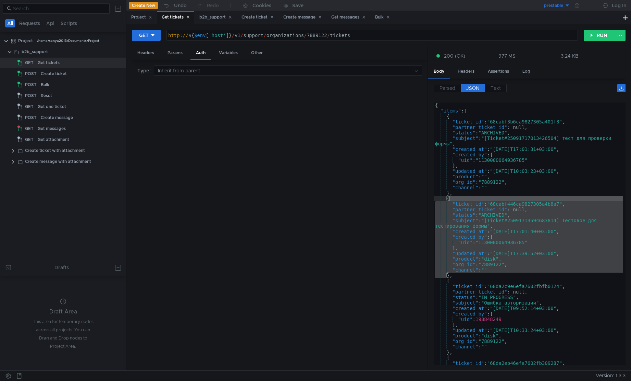
click at [531, 204] on div "{ "items" : [ { "ticket_id" : "68cabf3b6ca9827305a401f8" , "partner_ticket_id" …" at bounding box center [528, 233] width 189 height 263
type textarea ""ticket_id": "68cabf446ca9827305a4b8a7","
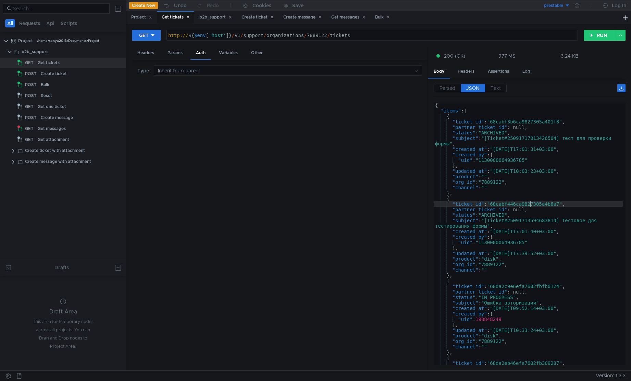
click at [531, 204] on div "{ "items" : [ { "ticket_id" : "68cabf3b6ca9827305a401f8" , "partner_ticket_id" …" at bounding box center [528, 238] width 189 height 273
click at [174, 51] on div "Params" at bounding box center [175, 53] width 26 height 13
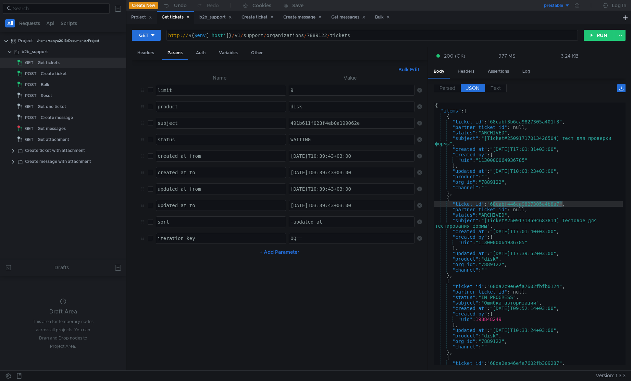
click at [150, 92] on input "checkbox" at bounding box center [150, 89] width 5 height 5
checkbox input "true"
drag, startPoint x: 307, startPoint y: 92, endPoint x: 289, endPoint y: 90, distance: 18.9
click at [289, 90] on div "9" at bounding box center [352, 95] width 126 height 16
type textarea "5"
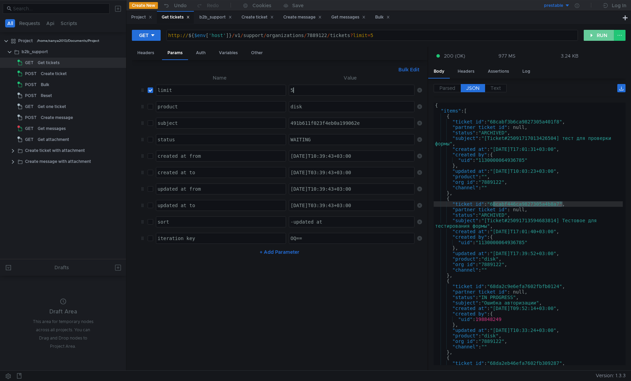
click at [591, 36] on button "RUN" at bounding box center [599, 35] width 31 height 11
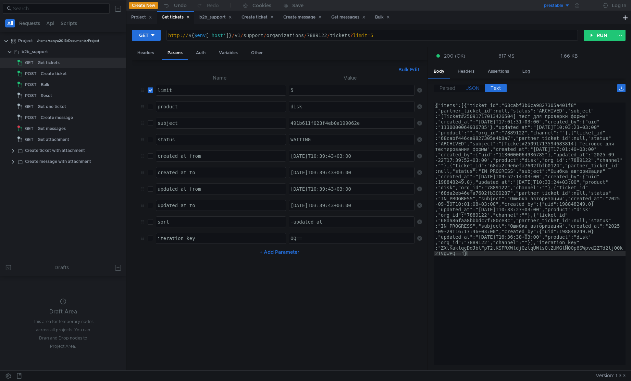
click at [475, 87] on span "JSON" at bounding box center [472, 88] width 13 height 6
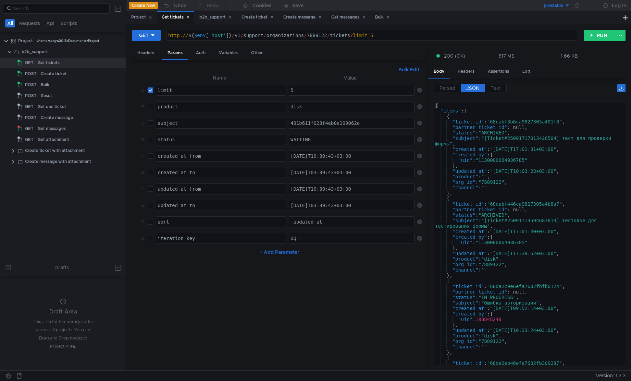
click at [150, 222] on input "checkbox" at bounding box center [150, 221] width 5 height 5
checkbox input "true"
click at [336, 222] on div "-updated_at" at bounding box center [352, 227] width 126 height 16
type textarea "-"
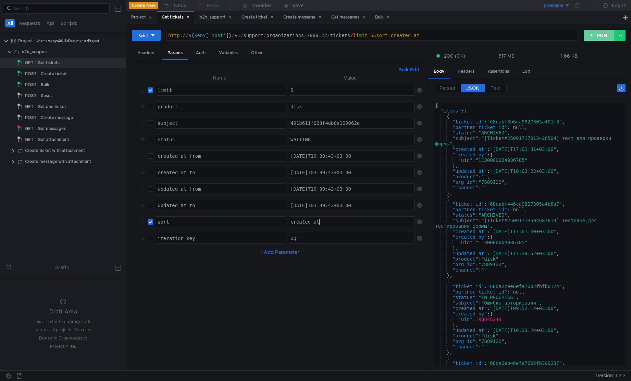
type textarea "created_at"
click at [601, 31] on button "RUN" at bounding box center [599, 35] width 31 height 11
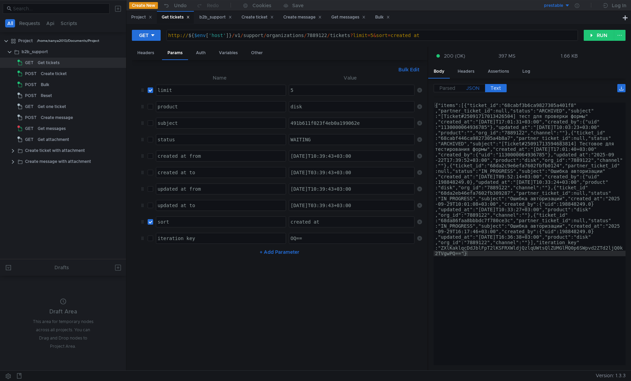
click at [472, 85] on span "JSON" at bounding box center [472, 88] width 13 height 6
click at [473, 87] on span "JSON" at bounding box center [472, 88] width 13 height 6
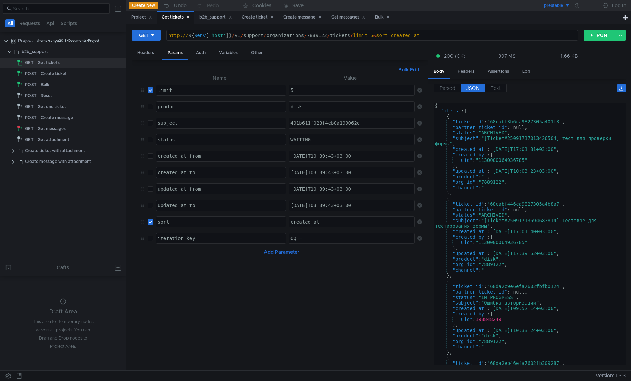
type textarea ""product": "","
click at [539, 175] on div "{ "items" : [ { "ticket_id" : "68cabf3b6ca9827305a401f8" , "partner_ticket_id" …" at bounding box center [528, 238] width 189 height 273
click at [290, 221] on div "created_at" at bounding box center [352, 227] width 126 height 16
type textarea "-created_at"
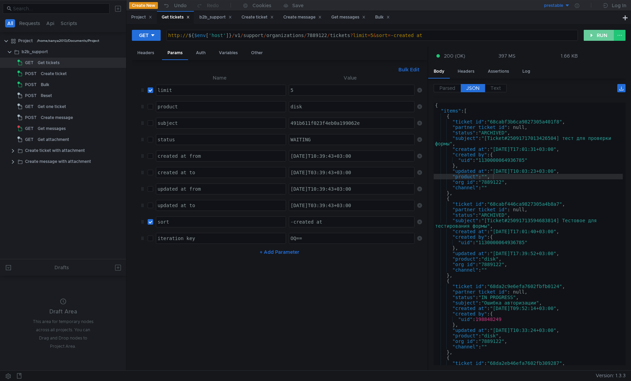
click at [599, 35] on button "RUN" at bounding box center [599, 35] width 31 height 11
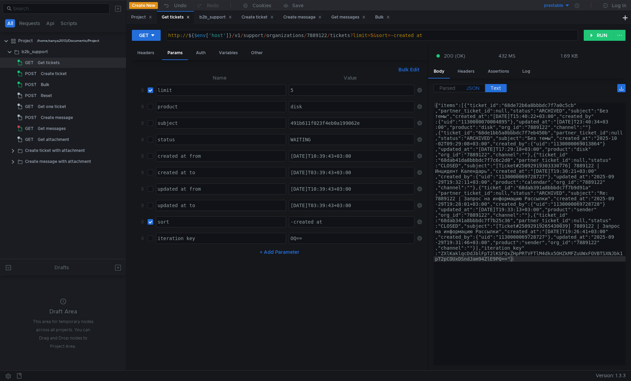
click at [479, 87] on span "JSON" at bounding box center [472, 88] width 13 height 6
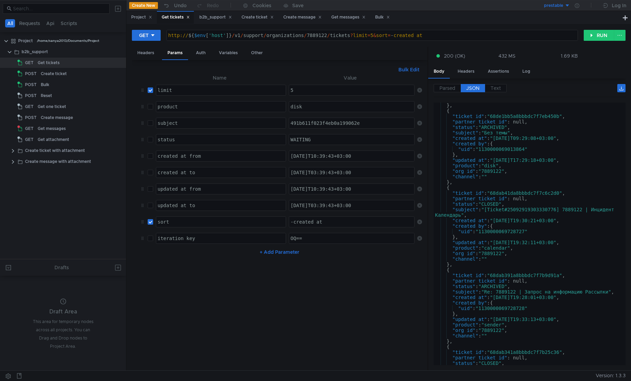
scroll to position [82, 0]
click at [526, 191] on div "} , { "ticket_id" : "68de1bb5a8bbbdc7f7eb450b" , "partner_ticket_id" : null, "s…" at bounding box center [528, 241] width 189 height 279
click at [496, 251] on div "} , { "ticket_id" : "68de1bb5a8bbbdc7f7eb450b" , "partner_ticket_id" : null, "s…" at bounding box center [528, 241] width 189 height 279
type textarea ""product": "calendar","
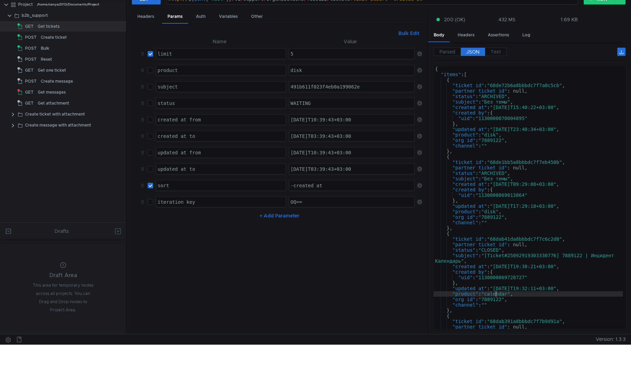
scroll to position [0, 0]
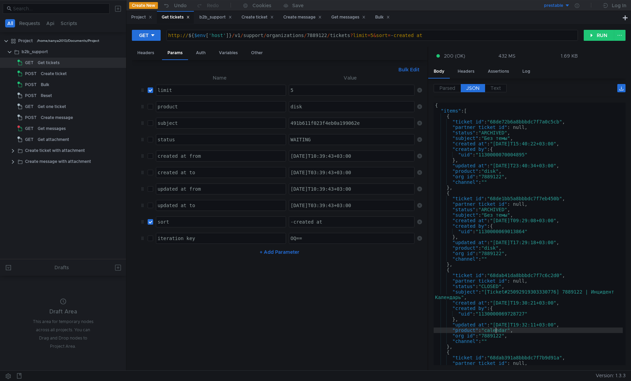
type textarea "http://${$env['host']}/v1/support/organizations/7889122/tickets?limit=5&sort=-c…"
click at [321, 36] on div "http:// ${ $env [ 'host' ] } / v1 / support / organizations / 7889122 / tickets…" at bounding box center [372, 41] width 411 height 16
click at [313, 36] on div "http:// ${ $env [ 'host' ] } / v1 / support / organizations / 7889122 / tickets…" at bounding box center [372, 35] width 411 height 10
click at [313, 36] on div "http:// ${ $env [ 'host' ] } / v1 / support / organizations / 7889122 / tickets…" at bounding box center [372, 41] width 411 height 16
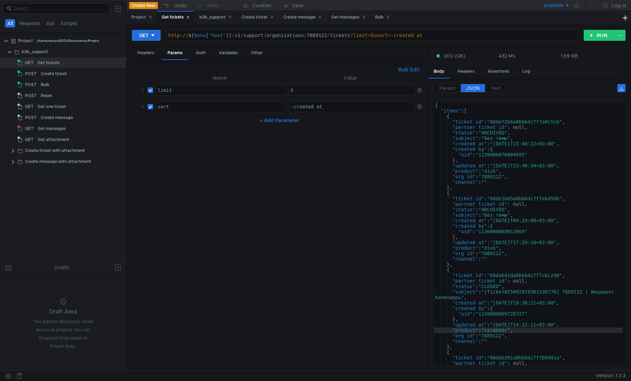
click at [312, 161] on nz-table "Name Value limit הההההההההההההההההההההההההההההההההההההההההההההההההההההההההההההה…" at bounding box center [279, 219] width 284 height 291
checkbox input "false"
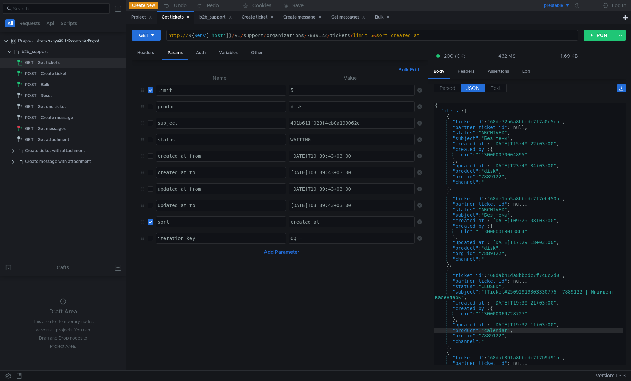
click at [244, 321] on nz-table "Name Value limit הההההההההההההההההההההההההההההההההההההההההההההההההההההההההההההה…" at bounding box center [279, 219] width 284 height 291
click at [274, 34] on div "http:// ${ $env [ 'host' ] } / v1 / support / organizations / 7889122 / tickets…" at bounding box center [372, 41] width 411 height 16
click at [313, 33] on div "http:// ${ $env [ 'host' ] } / v1 / support / organizations / 7889122 / tickets…" at bounding box center [372, 41] width 411 height 16
type textarea "http://${$env['host']}/v1/support/organizations/78189122/tickets?limit=5&sort=c…"
checkbox input "true"
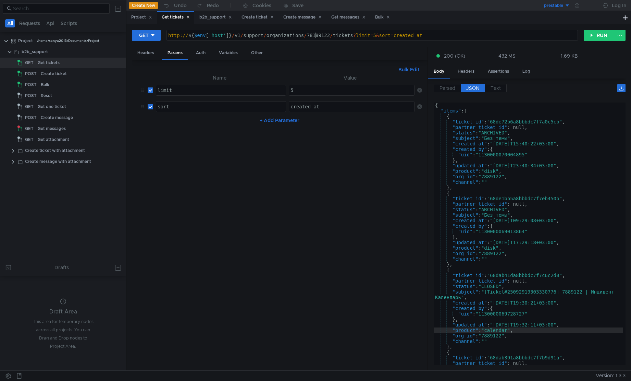
scroll to position [0, 11]
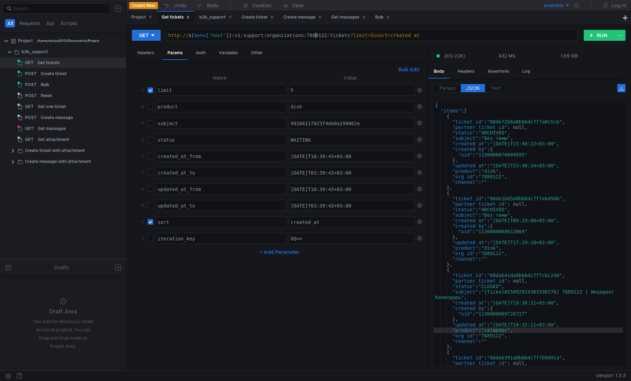
type textarea "http://${$env['host']}/v1/support/organizations/7889122/tickets?limit=5&sort=cr…"
checkbox input "false"
click at [323, 292] on nz-table "Name Value limit הההההההההההההההההההההההההההההההההההההההההההההההההההההההההההההה…" at bounding box center [279, 219] width 284 height 291
click at [254, 284] on nz-table "Name Value limit הההההההההההההההההההההההההההההההההההההההההההההההההההההההההההההה…" at bounding box center [279, 219] width 284 height 291
click at [602, 38] on button "RUN" at bounding box center [599, 35] width 31 height 11
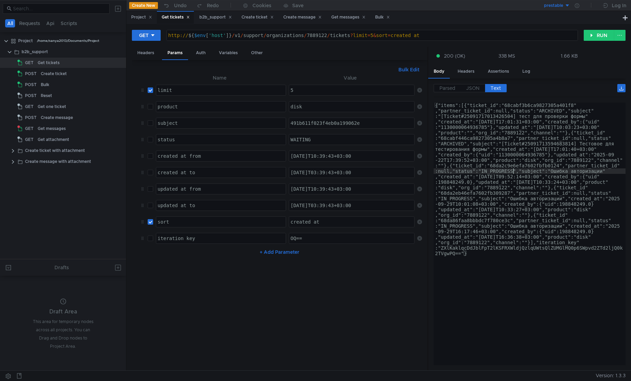
click at [513, 173] on div "{"items":[{"ticket_id":"68cabf3b6ca9827305a401f8" ,"partner_ticket_id":null,"st…" at bounding box center [530, 385] width 192 height 567
click at [478, 93] on div "Parsed JSON Text" at bounding box center [530, 90] width 192 height 13
click at [476, 90] on span "JSON" at bounding box center [472, 88] width 13 height 6
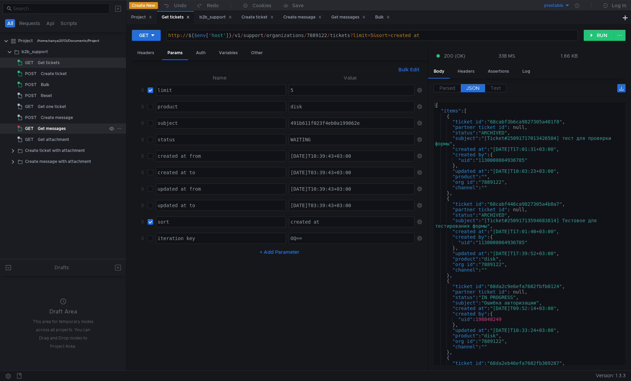
click at [51, 130] on div "Get messages" at bounding box center [52, 128] width 28 height 10
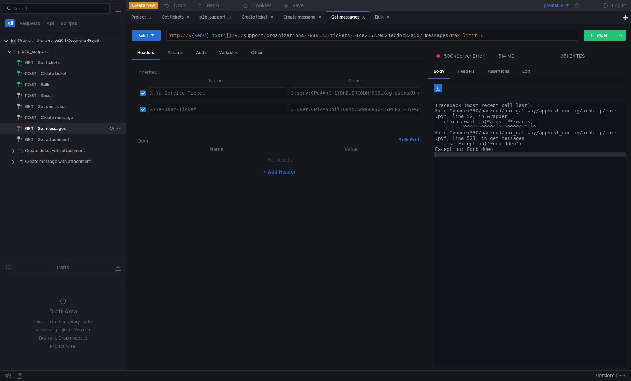
click at [51, 130] on div "Get messages" at bounding box center [52, 128] width 28 height 10
click at [48, 64] on div "Get tickets" at bounding box center [49, 63] width 22 height 10
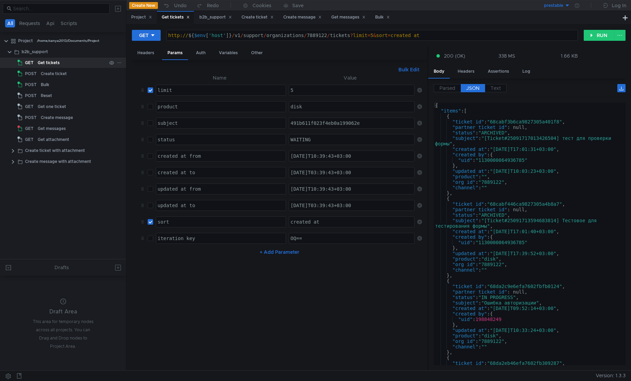
click at [48, 64] on div "Get tickets" at bounding box center [49, 63] width 22 height 10
type textarea ""ticket_id": "68cabf3b6ca9827305a401f8","
click at [522, 120] on div "{ "items" : [ { "ticket_id" : "68cabf3b6ca9827305a401f8" , "partner_ticket_id" …" at bounding box center [528, 238] width 189 height 273
click at [52, 130] on div "Get messages" at bounding box center [52, 128] width 28 height 10
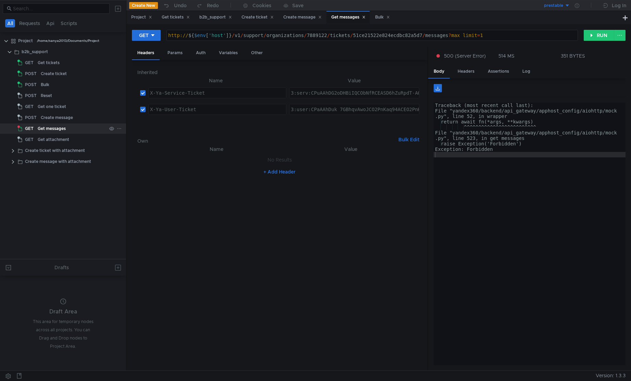
click at [52, 130] on div "Get messages" at bounding box center [52, 128] width 28 height 10
click at [378, 40] on div "http:// ${ $env [ 'host' ] } / v1 / support / organizations / 7889122 / tickets…" at bounding box center [372, 41] width 411 height 16
click at [379, 38] on div "http:// ${ $env [ 'host' ] } / v1 / support / organizations / 7889122 / tickets…" at bounding box center [372, 41] width 411 height 16
paste textarea "68cabf3b6ca9827305a401f8"
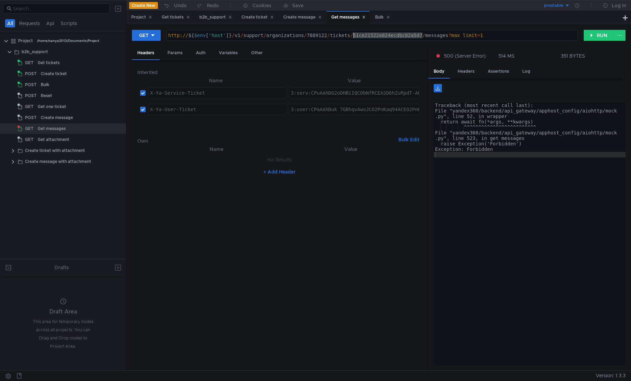
type textarea "http://${$env['host']}/v1/support/organizations/7889122/tickets/68cabf3b6ca9827…"
click at [601, 37] on button "RUN" at bounding box center [599, 35] width 31 height 11
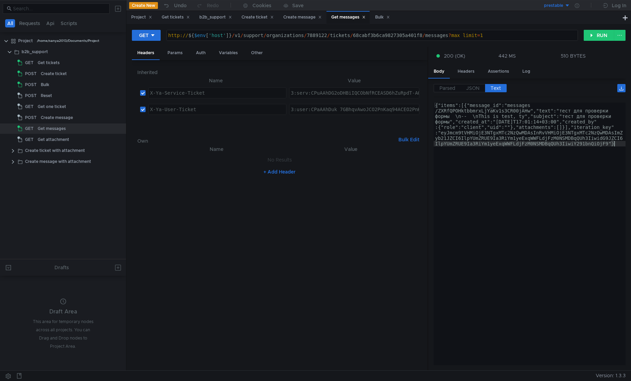
click at [495, 189] on div "{"items":[{"message_id":"messages /ZXRfQPOHktbbmrxLjYaKv1s3CR00jAHw","text":"те…" at bounding box center [530, 277] width 192 height 350
click at [519, 126] on div "{"items":[{"message_id":"messages /ZXRfQPOHktbbmrxLjYaKv1s3CR00jAHw","text":"те…" at bounding box center [530, 277] width 192 height 350
type textarea "{"items":[{"message_id":"messages/ZXRfQPOHktbbmrxLjYaKv1s3CR00jAHw","text":"тес…"
click at [519, 125] on div "{"items":[{"message_id":"messages /ZXRfQPOHktbbmrxLjYaKv1s3CR00jAHw","text":"те…" at bounding box center [530, 277] width 192 height 350
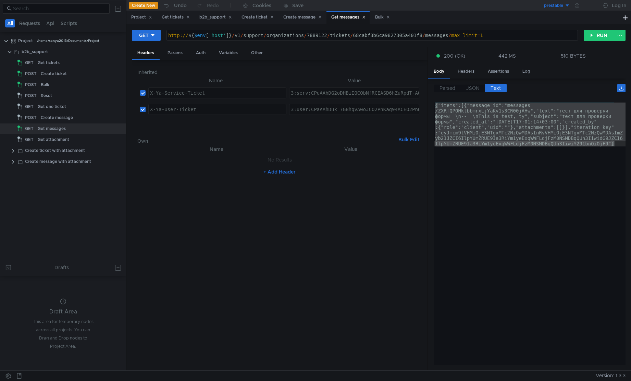
click at [539, 190] on div "{"items":[{"message_id":"messages /ZXRfQPOHktbbmrxLjYaKv1s3CR00jAHw","text":"те…" at bounding box center [530, 233] width 192 height 263
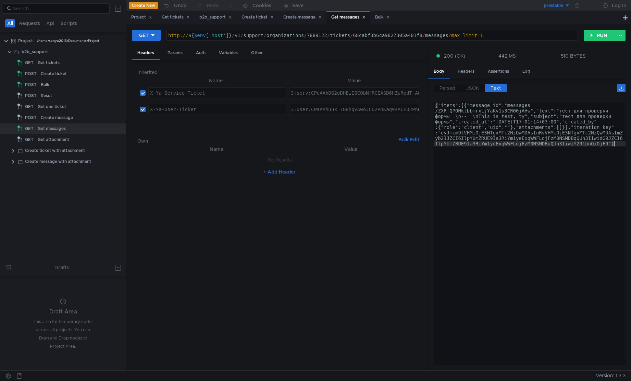
click at [539, 214] on div "{"items":[{"message_id":"messages /ZXRfQPOHktbbmrxLjYaKv1s3CR00jAHw","text":"те…" at bounding box center [530, 277] width 192 height 350
click at [57, 75] on div "Create ticket" at bounding box center [54, 74] width 26 height 10
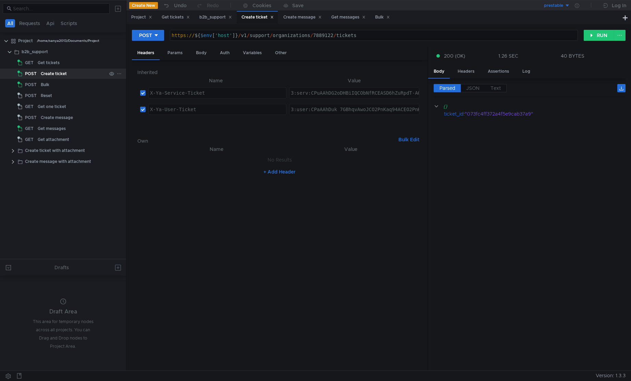
click at [57, 75] on div "Create ticket" at bounding box center [54, 74] width 26 height 10
click at [207, 57] on div "Body" at bounding box center [202, 53] width 22 height 13
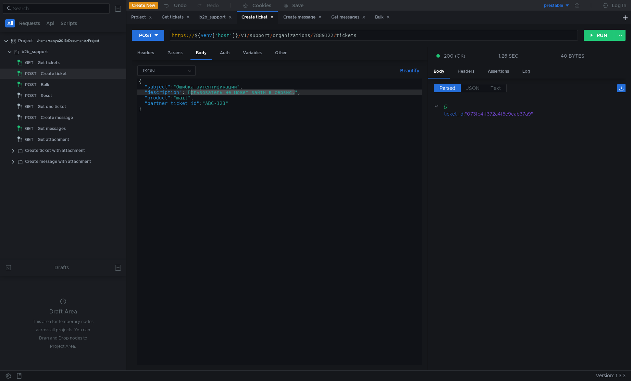
drag, startPoint x: 293, startPoint y: 93, endPoint x: 192, endPoint y: 93, distance: 101.1
click at [192, 93] on div "{ "subject" : "Ошибка аутентификации" , "description" : "Пользователь не может …" at bounding box center [279, 226] width 284 height 297
click at [181, 85] on div "{ "subject" : "Ошибка аутентификации" , "description" : "Пользователь не может …" at bounding box center [279, 226] width 284 height 297
type textarea ""subject": "Ошибка аутентификации","
click at [598, 39] on button "RUN" at bounding box center [599, 35] width 31 height 11
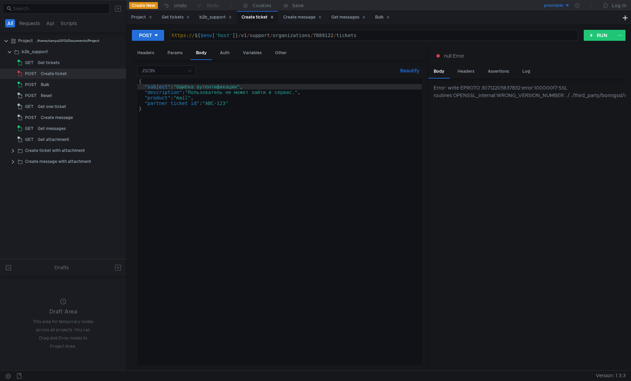
click at [539, 146] on div "Error: write EPROTO 30712205637832:error:100000f7:SSL routines:OPENSSL_internal…" at bounding box center [526, 224] width 197 height 292
click at [184, 37] on div "https:// ${ $env [ 'host' ] } / v1 / support / organizations / 7889122 / tickets" at bounding box center [373, 41] width 407 height 16
type textarea "http://${$env['host']}/v1/support/organizations/7889122/tickets"
click at [593, 37] on button "RUN" at bounding box center [599, 35] width 31 height 11
drag, startPoint x: 548, startPoint y: 112, endPoint x: 538, endPoint y: 118, distance: 11.7
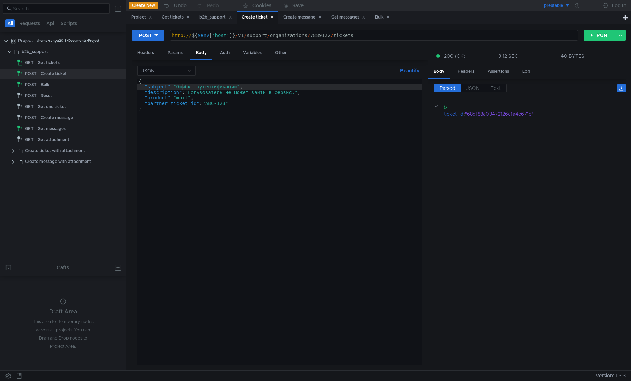
click at [538, 118] on cdk-virtual-scroll-viewport "{} ticket_id : "68df88a03472126c1a4e671e"" at bounding box center [530, 233] width 192 height 263
click at [499, 113] on div ""68df88a03472126c1a4e671e"" at bounding box center [541, 114] width 152 height 8
copy div "68df88a03472126c1a4e671e"
type textarea "}"
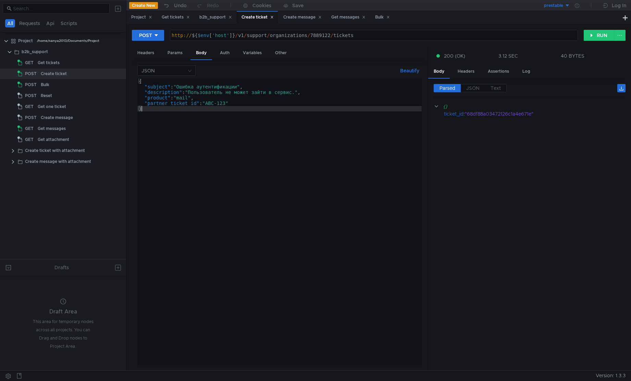
click at [254, 121] on div "{ "subject" : "Ошибка аутентификации" , "description" : "Пользователь не может …" at bounding box center [279, 226] width 284 height 297
click at [56, 126] on div "Get messages" at bounding box center [52, 128] width 28 height 10
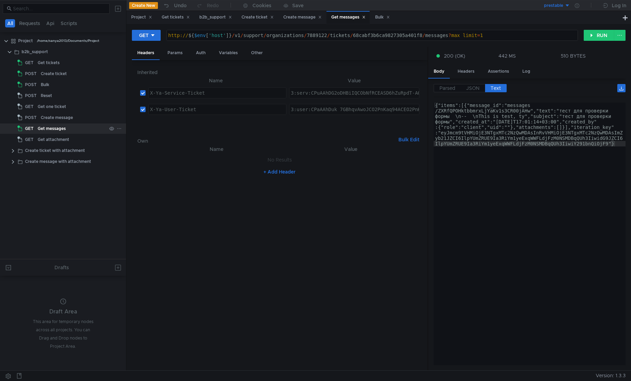
click at [56, 126] on div "Get messages" at bounding box center [52, 128] width 28 height 10
click at [597, 34] on button "RUN" at bounding box center [599, 35] width 31 height 11
click at [552, 142] on div "{"items":[{"message_id":"messages /ZXRfQPOHktbbmrxLjYaKv1s3CR00jAHw","text":"те…" at bounding box center [530, 277] width 192 height 350
click at [475, 89] on span "JSON" at bounding box center [472, 88] width 13 height 6
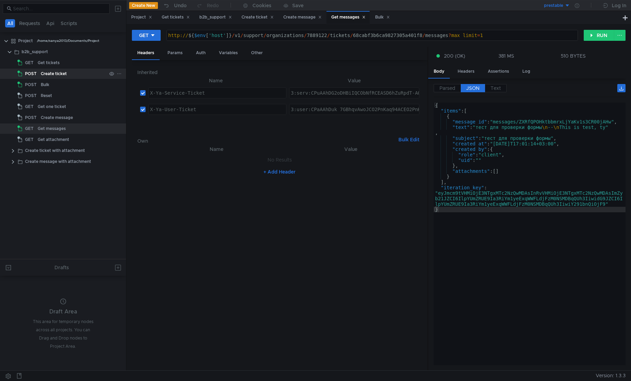
click at [59, 74] on div "Create ticket" at bounding box center [54, 74] width 26 height 10
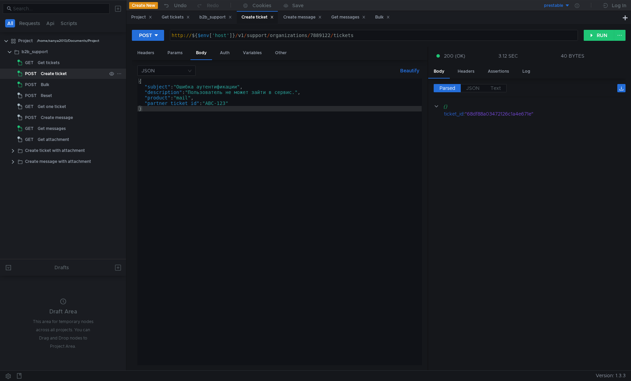
click at [59, 74] on div "Create ticket" at bounding box center [54, 74] width 26 height 10
click at [499, 113] on div ""68df88a03472126c1a4e671e"" at bounding box center [541, 114] width 152 height 8
copy div "68df88a03472126c1a4e671e"
click at [58, 128] on div "Get messages" at bounding box center [52, 128] width 28 height 10
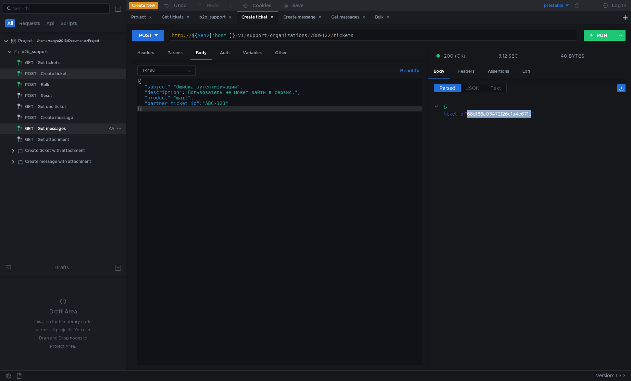
click at [58, 128] on div "Get messages" at bounding box center [52, 128] width 28 height 10
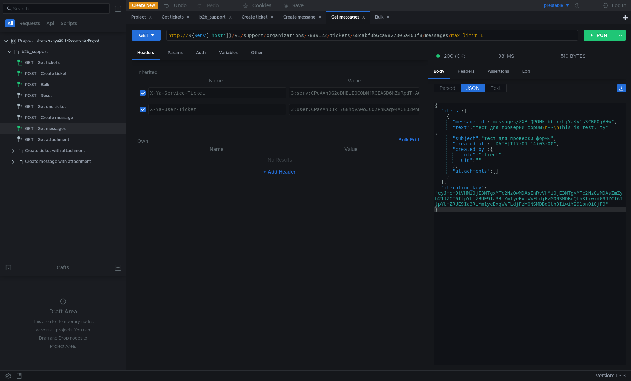
click at [369, 37] on div "http:// ${ $env [ 'host' ] } / v1 / support / organizations / 7889122 / tickets…" at bounding box center [372, 41] width 411 height 16
paste textarea "df88a03472126c1a4e671e"
type textarea "http://${$env['host']}/v1/support/organizations/7889122/tickets/68df88a03472126…"
click at [180, 54] on div "Params" at bounding box center [175, 53] width 26 height 13
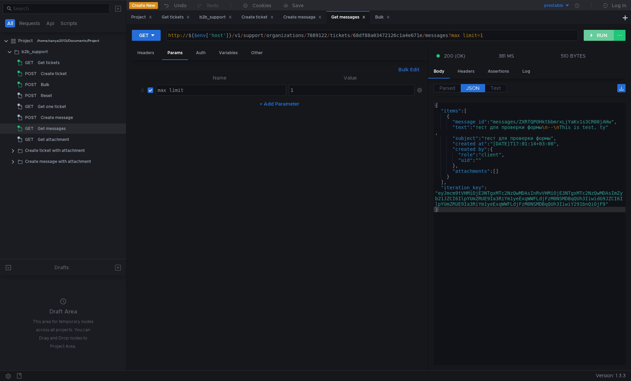
click at [603, 30] on button "RUN" at bounding box center [599, 35] width 31 height 11
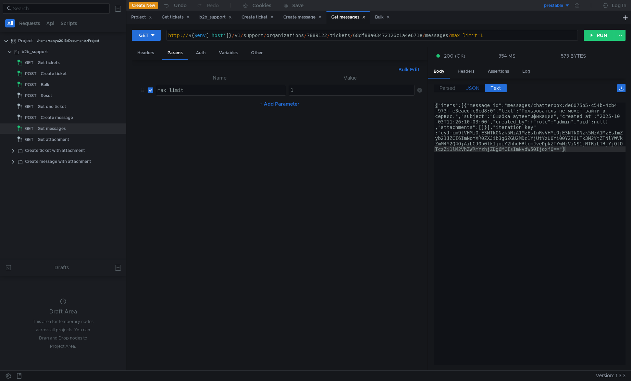
click at [471, 91] on span "JSON" at bounding box center [472, 88] width 13 height 6
click at [475, 89] on span "JSON" at bounding box center [472, 88] width 13 height 6
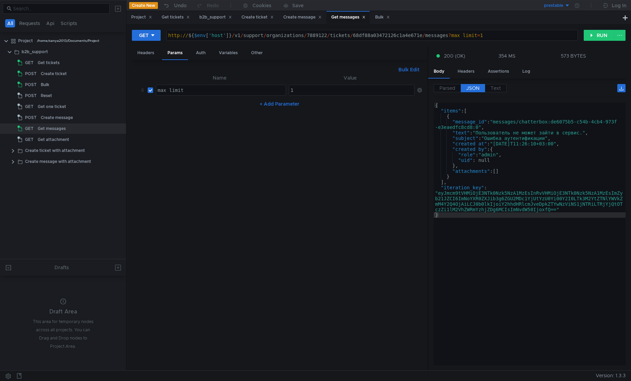
click at [533, 188] on div "{ "items" : [ { "message_id" : "messages/chatterbox:de6075b5-c54b-4cb4-973f -e3…" at bounding box center [530, 238] width 192 height 273
click at [522, 151] on div "{ "items" : [ { "message_id" : "messages/chatterbox:de6075b5-c54b-4cb4-973f -e3…" at bounding box center [530, 238] width 192 height 273
click at [526, 171] on div "{ "items" : [ { "message_id" : "messages/chatterbox:de6075b5-c54b-4cb4-973f -e3…" at bounding box center [530, 238] width 192 height 273
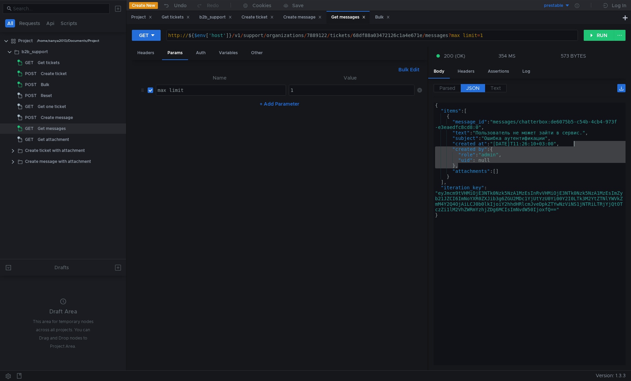
drag, startPoint x: 535, startPoint y: 166, endPoint x: 619, endPoint y: 146, distance: 85.9
click at [619, 146] on div "{ "items" : [ { "message_id" : "messages/chatterbox:de6075b5-c54b-4cb4-973f -e3…" at bounding box center [530, 238] width 192 height 273
click at [619, 146] on div "{ "items" : [ { "message_id" : "messages/chatterbox:de6075b5-c54b-4cb4-973f -e3…" at bounding box center [530, 233] width 192 height 263
type textarea ""created_at": "[DATE]T11:26:10+03:00","
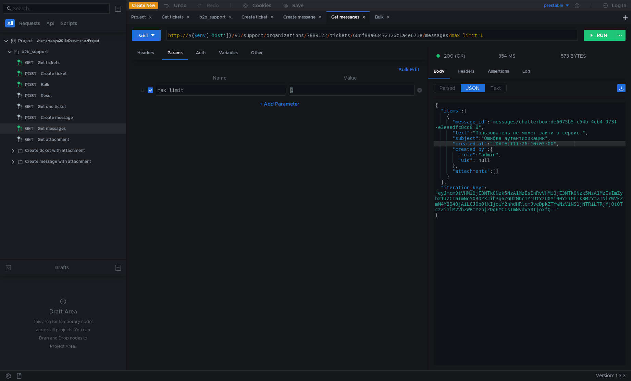
drag, startPoint x: 308, startPoint y: 89, endPoint x: 289, endPoint y: 88, distance: 19.2
click at [289, 88] on div "1" at bounding box center [352, 95] width 126 height 16
type textarea "4"
click at [605, 35] on button "RUN" at bounding box center [599, 35] width 31 height 11
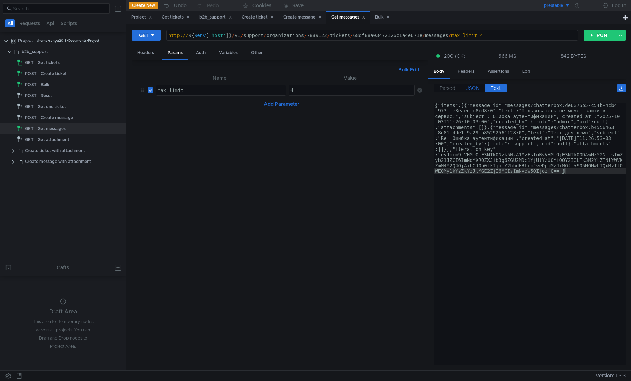
click at [470, 85] on label "JSON" at bounding box center [473, 88] width 24 height 8
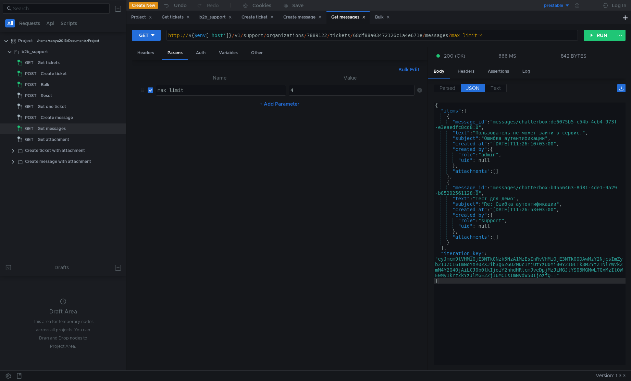
click at [470, 87] on span "JSON" at bounding box center [472, 88] width 13 height 6
click at [38, 127] on div "Get messages" at bounding box center [52, 128] width 28 height 10
click at [591, 37] on button "RUN" at bounding box center [599, 35] width 31 height 11
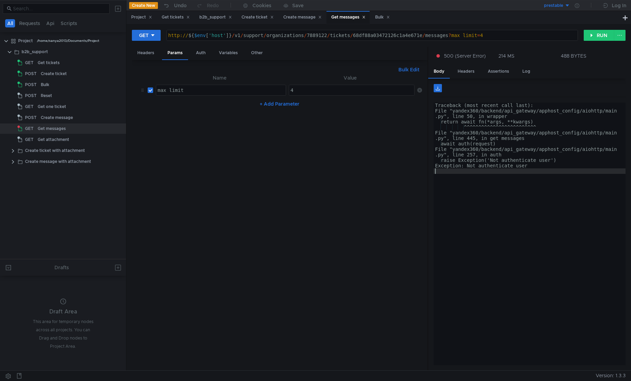
click at [552, 200] on div "Traceback (most recent call last): File "yandex360/backend/api_gateway/apphost_…" at bounding box center [530, 237] width 192 height 271
click at [50, 52] on div "b2b_support" at bounding box center [64, 52] width 85 height 10
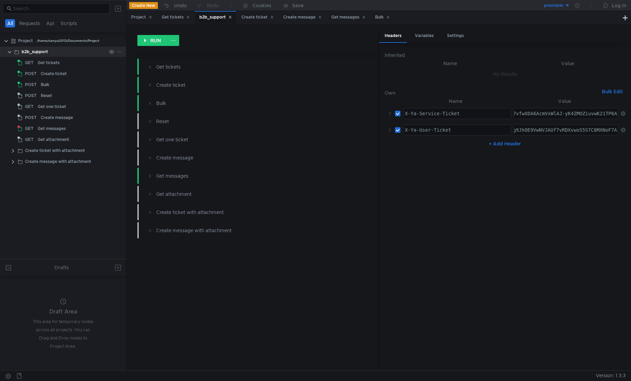
click at [50, 52] on div "b2b_support" at bounding box center [64, 52] width 85 height 10
click at [53, 129] on div "Get messages" at bounding box center [52, 128] width 28 height 10
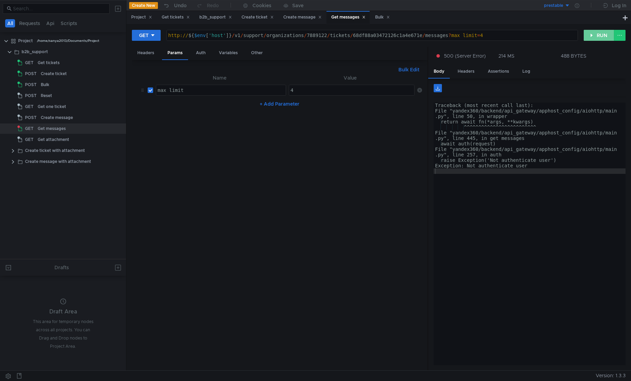
click at [593, 35] on button "RUN" at bounding box center [599, 35] width 31 height 11
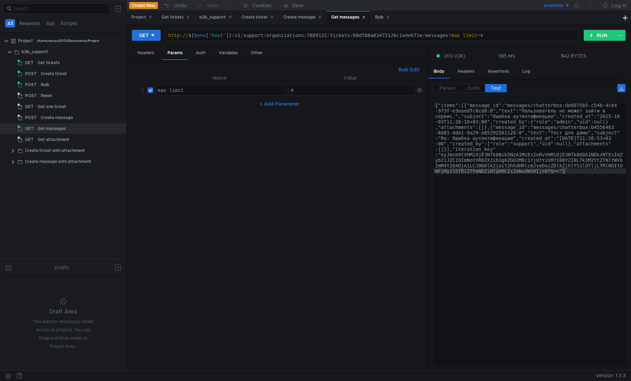
click at [487, 159] on div "{"items":[{"message_id":"messages/chatterbox:de6075b5-c54b-4cb4 -973f-e3eaedfc8…" at bounding box center [530, 304] width 192 height 405
click at [471, 90] on span "JSON" at bounding box center [472, 88] width 13 height 6
click at [475, 83] on div "Parsed JSON Text {} items [] 0 {} message_id : "messages/chatterbox:de6075b5-c5…" at bounding box center [526, 224] width 197 height 292
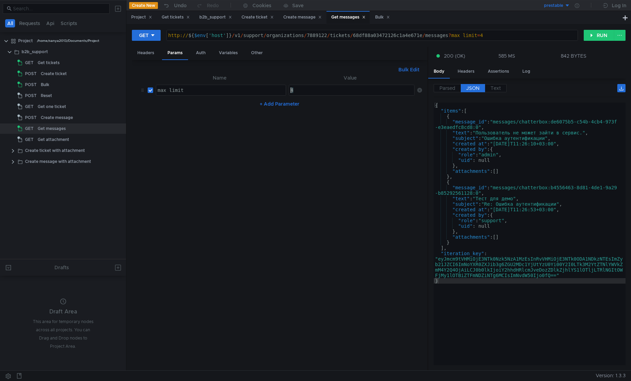
drag, startPoint x: 294, startPoint y: 89, endPoint x: 289, endPoint y: 88, distance: 4.8
click at [289, 88] on div "4" at bounding box center [352, 95] width 126 height 16
click at [596, 36] on button "RUN" at bounding box center [599, 35] width 31 height 11
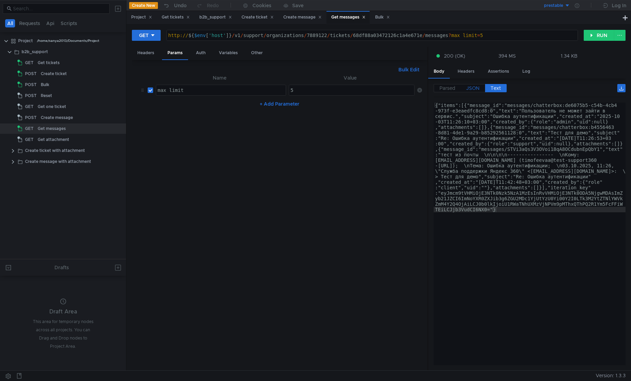
click at [477, 89] on span "JSON" at bounding box center [472, 88] width 13 height 6
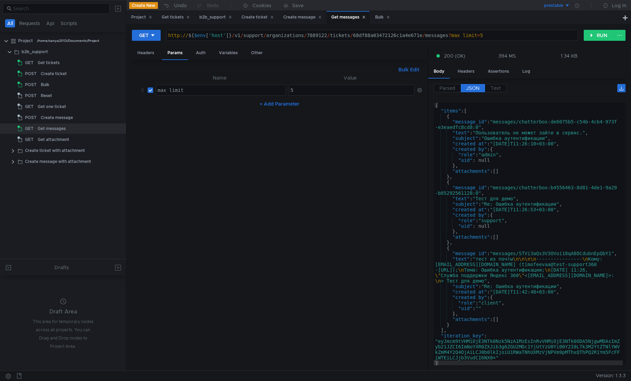
click at [479, 92] on label "JSON" at bounding box center [473, 88] width 24 height 8
drag, startPoint x: 303, startPoint y: 90, endPoint x: 286, endPoint y: 90, distance: 16.8
click at [286, 90] on td "5 5 ההההההההההההההההההההההההההההההההההההההההההההההההההההההההההההההההההההההההההה…" at bounding box center [350, 90] width 128 height 16
type textarea "2"
click at [596, 35] on button "RUN" at bounding box center [599, 35] width 31 height 11
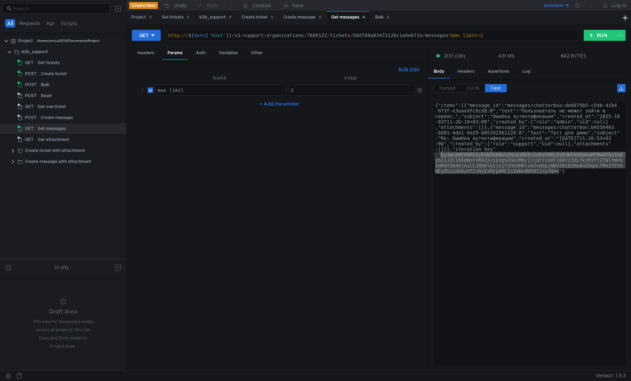
drag, startPoint x: 560, startPoint y: 171, endPoint x: 442, endPoint y: 156, distance: 118.9
click at [442, 156] on div "{"items":[{"message_id":"messages/chatterbox:de6075b5-c54b-4cb4 -973f-e3eaedfc8…" at bounding box center [530, 304] width 192 height 405
click at [290, 105] on button "+ Add Parameter" at bounding box center [279, 104] width 45 height 8
click at [221, 106] on div at bounding box center [221, 112] width 130 height 16
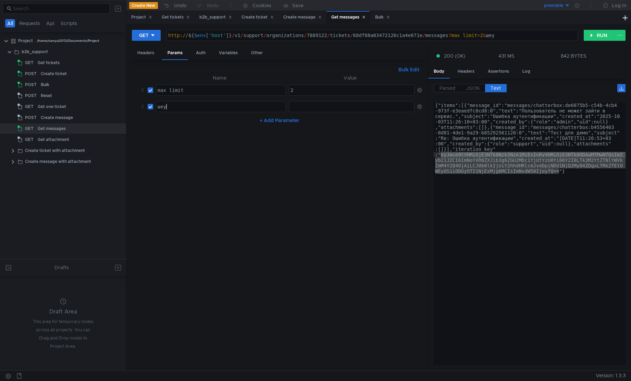
type textarea "ше"
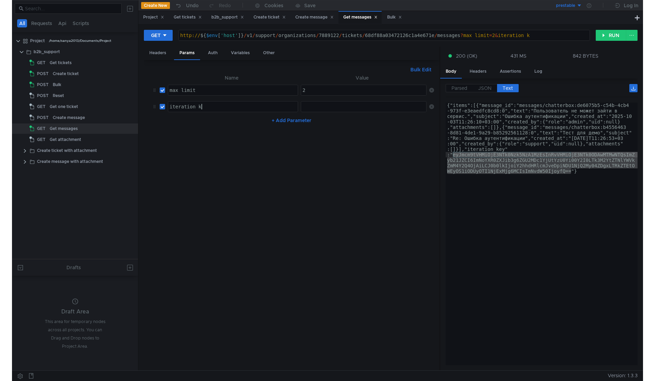
scroll to position [0, 2]
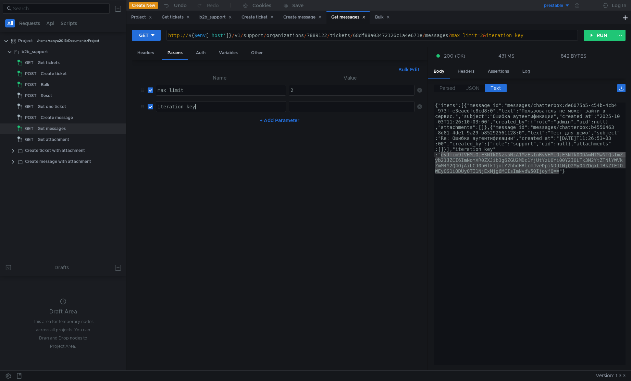
type textarea "iteration_key"
paste textarea "eyJmcm9tVHMiOjE3NTk0Nzk5NzA1MzEsInRvVHMiOjE3NTk0ODAwMTMwNTQsImZyb21JZCI6ImNoYXR…"
type textarea "eyJmcm9tVHMiOjE3NTk0Nzk5NzA1MzEsInRvVHMiOjE3NTk0ODAwMTMwNTQsImZyb21JZCI6ImNoYXR…"
click at [605, 38] on button "RUN" at bounding box center [599, 35] width 31 height 11
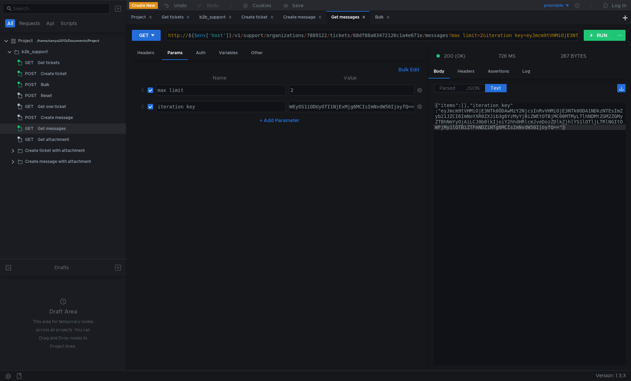
type textarea "{"items":[],"iteration_key":"eyJmcm9tVHMiOjE3NTk0ODAwMzY2NjcsInRvVHMiOjE3NTk0OD…"
click at [514, 116] on div "{"items":[],"iteration_key" :"eyJmcm9tVHMiOjE3NTk0ODAwMzY2NjcsInRvVHMiOjE3NTk0O…" at bounding box center [530, 260] width 192 height 317
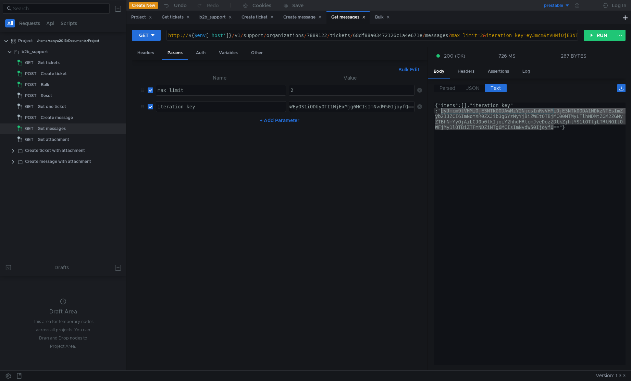
click at [514, 116] on div "{"items":[],"iteration_key" :"eyJmcm9tVHMiOjE3NTk0ODAwMzY2NjcsInRvVHMiOjE3NTk0O…" at bounding box center [530, 260] width 192 height 317
click at [558, 127] on div "{"items":[],"iteration_key" :"eyJmcm9tVHMiOjE3NTk0ODAwMzY2NjcsInRvVHMiOjE3NTk0O…" at bounding box center [530, 260] width 192 height 317
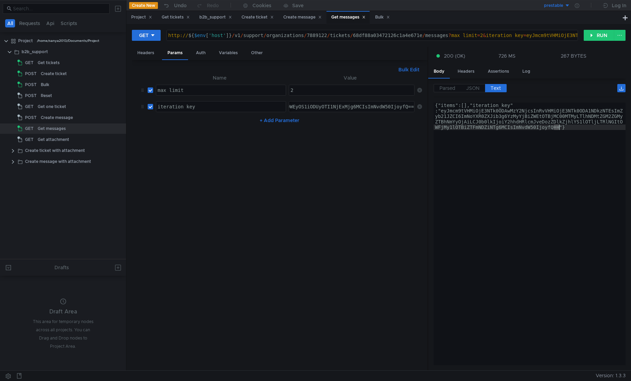
click at [560, 128] on div "{"items":[],"iteration_key" :"eyJmcm9tVHMiOjE3NTk0ODAwMzY2NjcsInRvVHMiOjE3NTk0O…" at bounding box center [530, 233] width 192 height 263
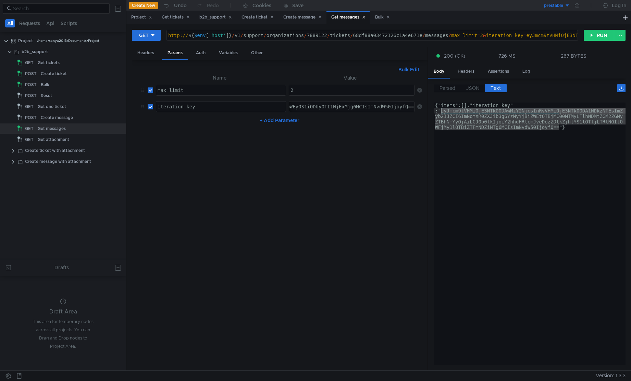
drag, startPoint x: 561, startPoint y: 129, endPoint x: 441, endPoint y: 113, distance: 120.7
click at [441, 113] on div "{"items":[],"iteration_key" :"eyJmcm9tVHMiOjE3NTk0ODAwMzY2NjcsInRvVHMiOjE3NTk0O…" at bounding box center [530, 260] width 192 height 317
click at [333, 106] on div "eyJmcm9tVHMiOjE3NTk0Nzk5NzA1MzEsInRvVHMiOjE3NTk0ODAwMTMwNTQsImZyb21JZCI6ImNoYXR…" at bounding box center [73, 112] width 684 height 16
paste textarea "ODAwMzY2NjcsInRvVHMiOjE3NTk0ODA1NDkzNTEsImZyb21JZCI6ImNoYXR0ZXJib3g6YzMyYjBiZWE…"
type textarea "eyJmcm9tVHMiOjE3NTk0ODAwMzY2NjcsInRvVHMiOjE3NTk0ODA1NDkzNTEsImZyb21JZCI6ImNoYXR…"
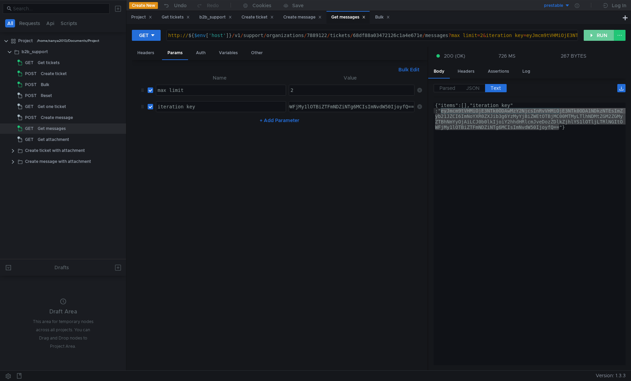
click at [599, 34] on button "RUN" at bounding box center [599, 35] width 31 height 11
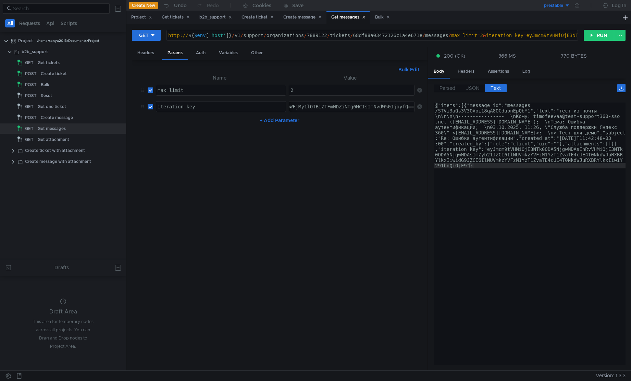
click at [539, 143] on div "{"items":[{"message_id":"messages /STVi3aQs3V3OVoi18qA8OCdubnEpQbY1","text":"те…" at bounding box center [530, 299] width 192 height 394
click at [479, 90] on span "JSON" at bounding box center [472, 88] width 13 height 6
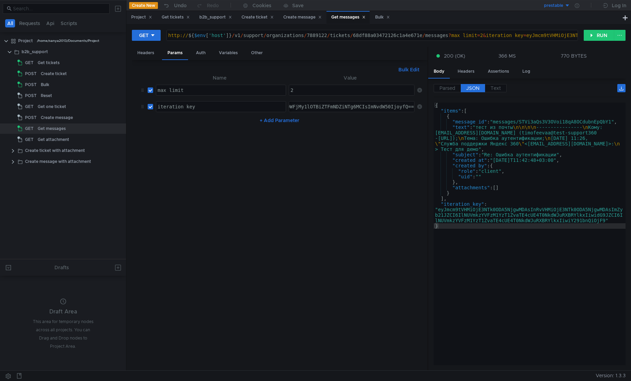
click at [478, 87] on span "JSON" at bounding box center [472, 88] width 13 height 6
click at [12, 150] on clr-icon at bounding box center [12, 150] width 5 height 5
click at [39, 163] on span "POST" at bounding box center [34, 161] width 12 height 10
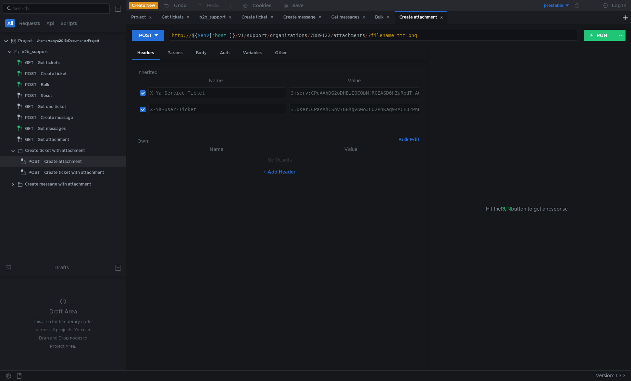
click at [550, 141] on div "Hit the RUN button to get a response" at bounding box center [527, 209] width 181 height 324
click at [202, 52] on div "Body" at bounding box center [202, 53] width 22 height 13
click at [420, 85] on button "button" at bounding box center [417, 84] width 10 height 10
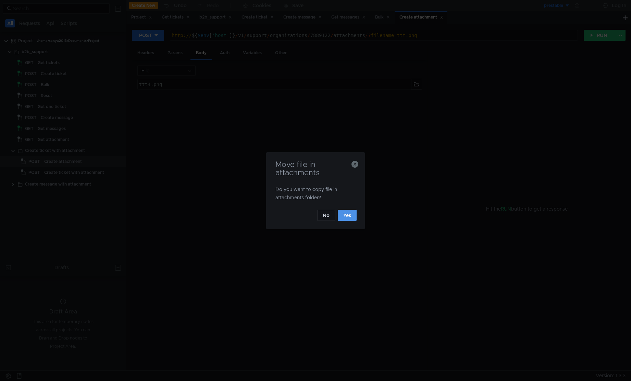
click at [349, 219] on button "Yes" at bounding box center [347, 215] width 19 height 11
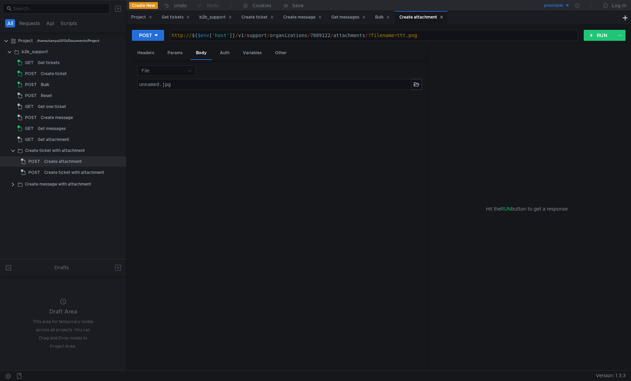
click at [403, 34] on div "http:// ${ $env [ 'host' ] } / v1 / support / organizations / 7889122 / attachm…" at bounding box center [373, 41] width 407 height 16
type textarea "http://${$env['host']}/v1/support/organizations/7889122/attachments/?filename=t…"
click at [403, 34] on div "http:// ${ $env [ 'host' ] } / v1 / support / organizations / 7889122 / attachm…" at bounding box center [373, 41] width 407 height 16
click at [480, 96] on div "Hit the RUN button to get a response" at bounding box center [527, 209] width 181 height 324
click at [594, 36] on button "RUN" at bounding box center [599, 35] width 31 height 11
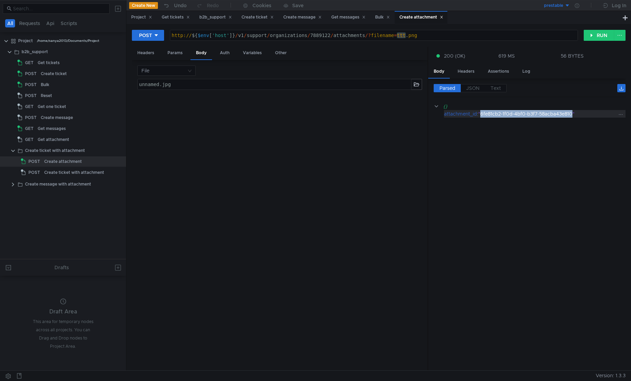
drag, startPoint x: 575, startPoint y: 114, endPoint x: 483, endPoint y: 116, distance: 92.2
click at [483, 116] on div ""6fe81cb2-1f0d-4bf0-b3f7-58acba43e810"" at bounding box center [547, 114] width 139 height 8
copy div "6fe81cb2-1f0d-4bf0-b3f7-58acba43e810"
click at [61, 172] on div "Create ticket with attachment" at bounding box center [74, 172] width 60 height 10
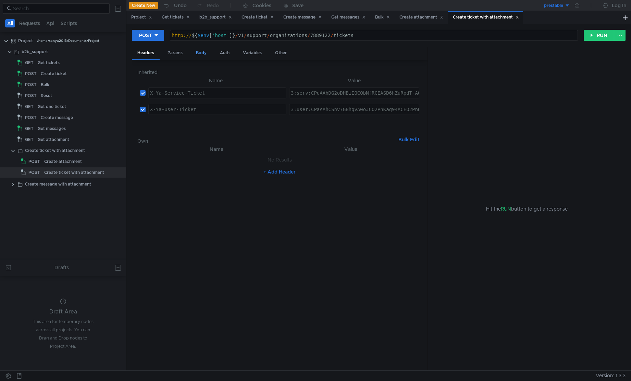
click at [197, 56] on div "Body" at bounding box center [202, 53] width 22 height 13
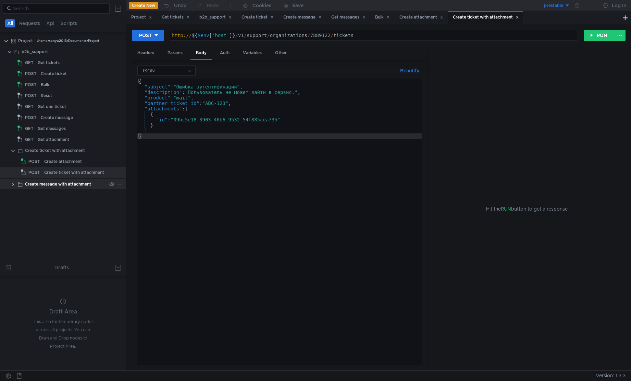
click at [13, 182] on clr-icon at bounding box center [12, 184] width 5 height 5
click at [38, 206] on span "POST" at bounding box center [34, 206] width 12 height 10
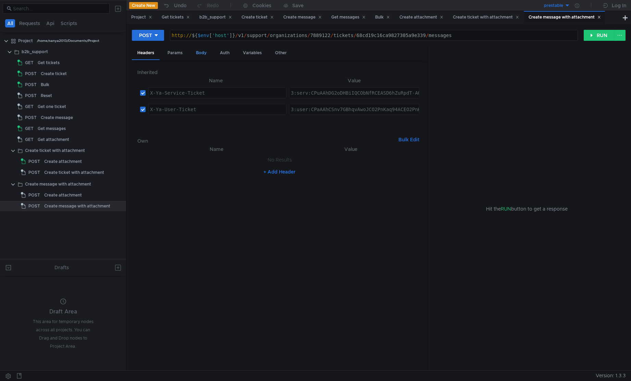
click at [198, 55] on div "Body" at bounding box center [202, 53] width 22 height 13
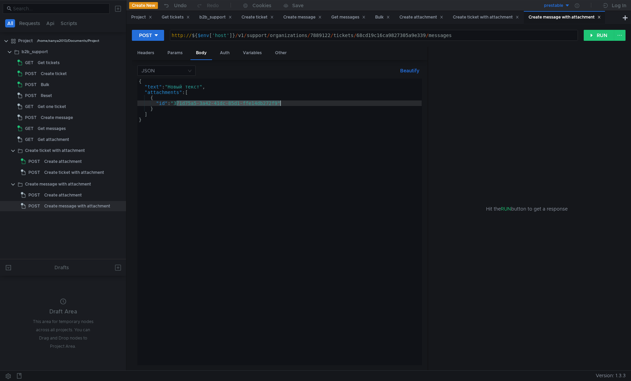
drag, startPoint x: 176, startPoint y: 103, endPoint x: 280, endPoint y: 105, distance: 103.5
click at [280, 105] on div "{ "text" : "Новый текст" , "attachments" : [ { "id" : "371d75a5-3a42-41dc-85d1-…" at bounding box center [279, 226] width 284 height 297
paste textarea "6fe81cb2-1f0d-4bf0-b3f7-58acba43e810"
type textarea ""id": "6fe81cb2-1f0d-4bf0-b3f7-58acba43e810""
click at [378, 36] on div "http:// ${ $env [ 'host' ] } / v1 / support / organizations / 7889122 / tickets…" at bounding box center [373, 41] width 407 height 16
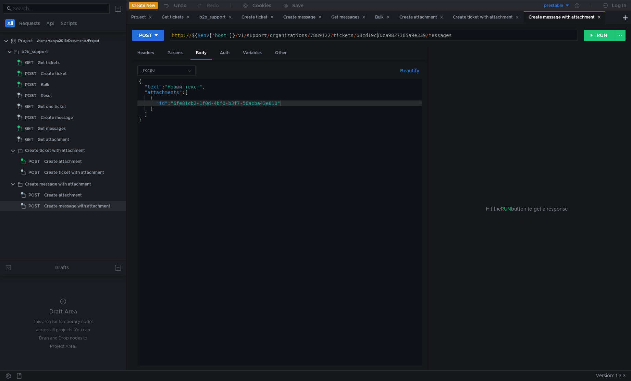
click at [378, 36] on div "http:// ${ $env [ 'host' ] } / v1 / support / organizations / 7889122 / tickets…" at bounding box center [373, 41] width 407 height 16
paste textarea "df88a03472126c1a4e671e"
type textarea "http://${$env['host']}/v1/support/organizations/7889122/tickets/68df88a03472126…"
click at [593, 39] on button "RUN" at bounding box center [599, 35] width 31 height 11
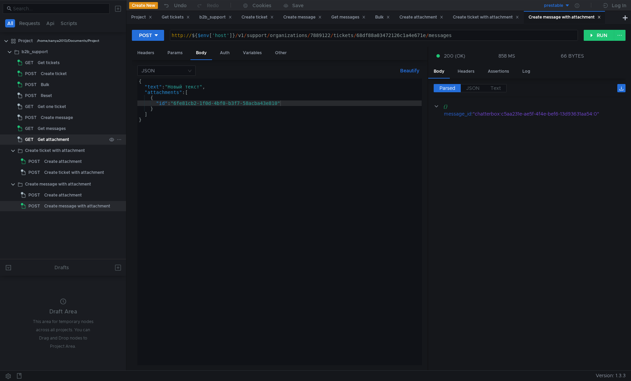
click at [61, 141] on div "Get attachment" at bounding box center [54, 139] width 32 height 10
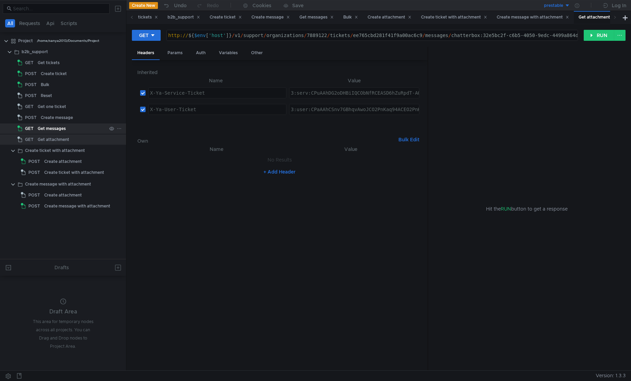
click at [54, 130] on div "Get messages" at bounding box center [52, 128] width 28 height 10
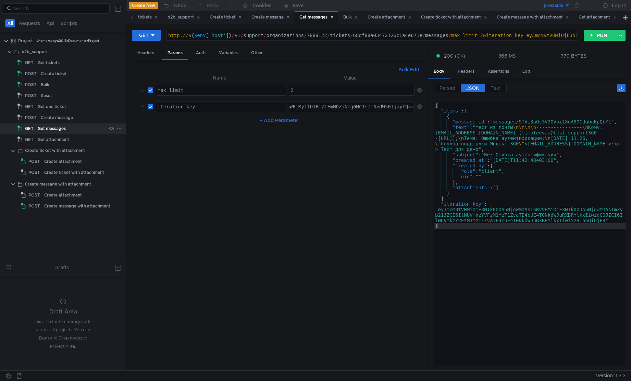
click at [54, 130] on div "Get messages" at bounding box center [52, 128] width 28 height 10
type textarea ""uid": """
click at [515, 178] on div "{ "items" : [ { "message_id" : "messages/STVi3aQs3V3OVoi18qA8OCdubnEpQbY1" , "t…" at bounding box center [530, 238] width 192 height 273
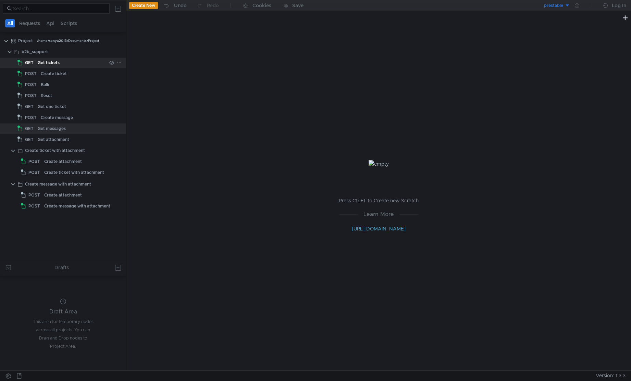
click at [40, 63] on div "Get tickets" at bounding box center [49, 63] width 22 height 10
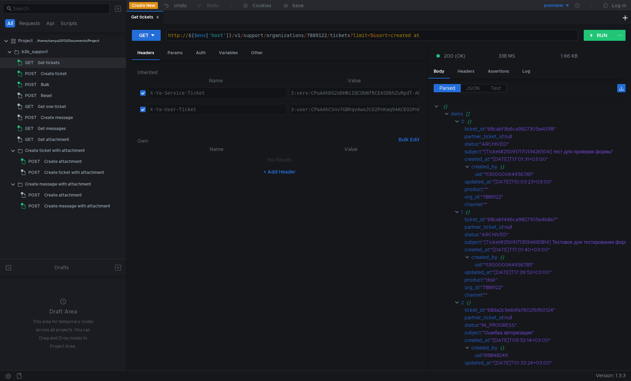
click at [358, 216] on nz-table "Name Value No Results + Add Header" at bounding box center [279, 255] width 284 height 220
click at [511, 209] on div "{}" at bounding box center [550, 212] width 169 height 8
